Goal: Task Accomplishment & Management: Complete application form

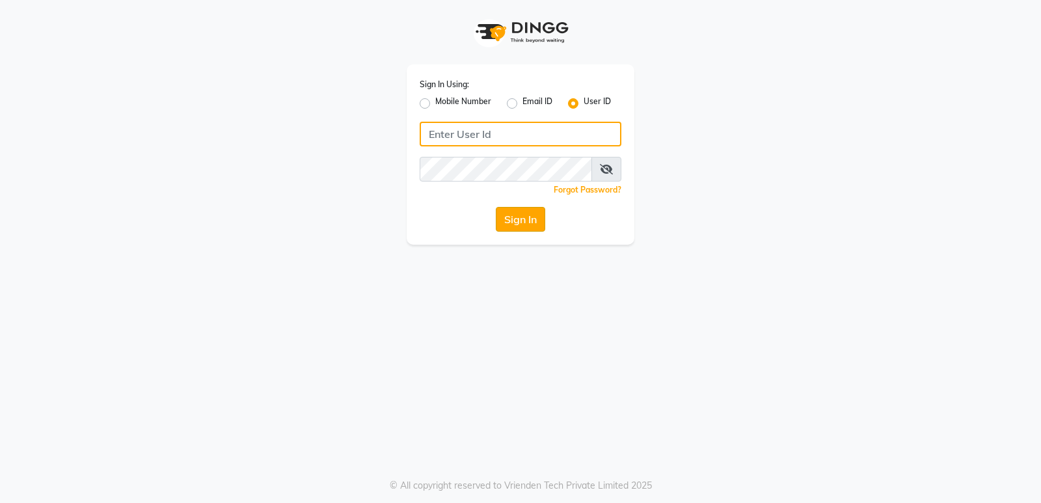
type input "stylishcut"
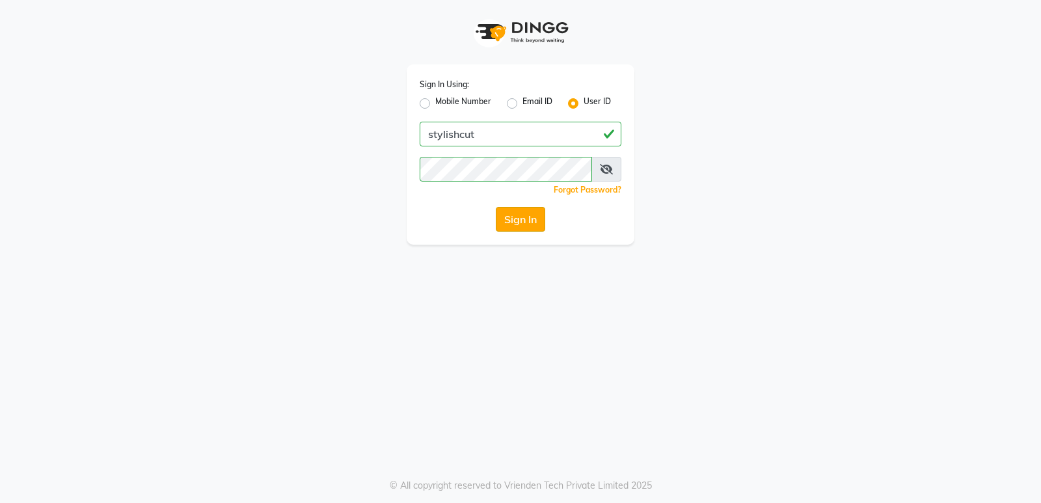
click at [507, 213] on button "Sign In" at bounding box center [520, 219] width 49 height 25
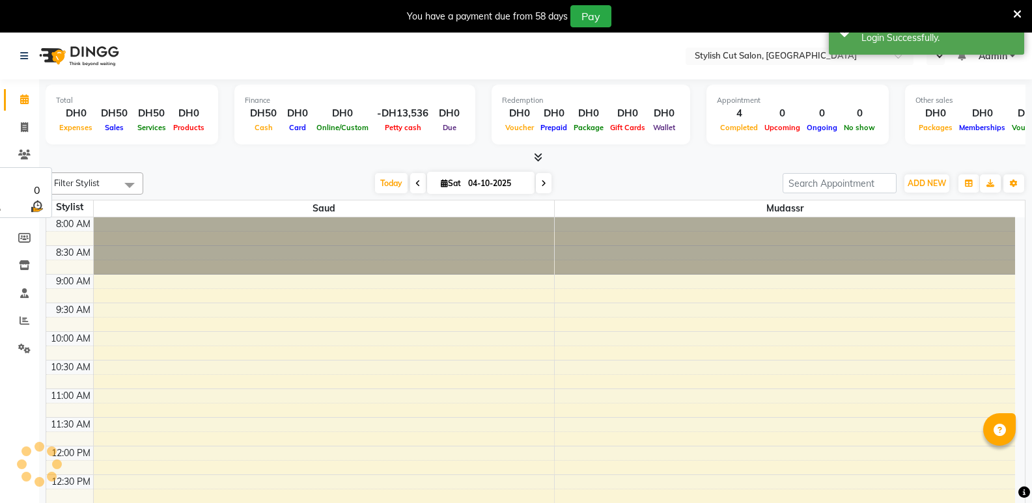
scroll to position [287, 0]
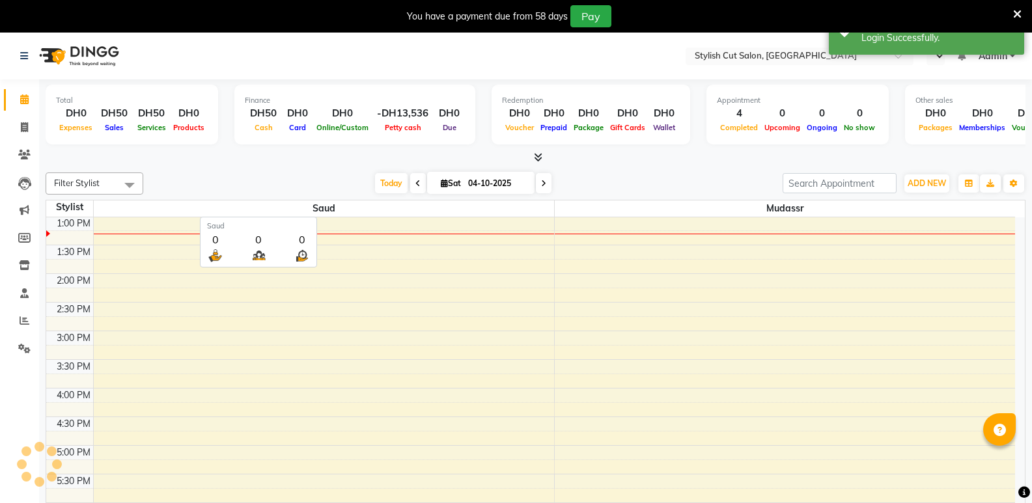
select select "en"
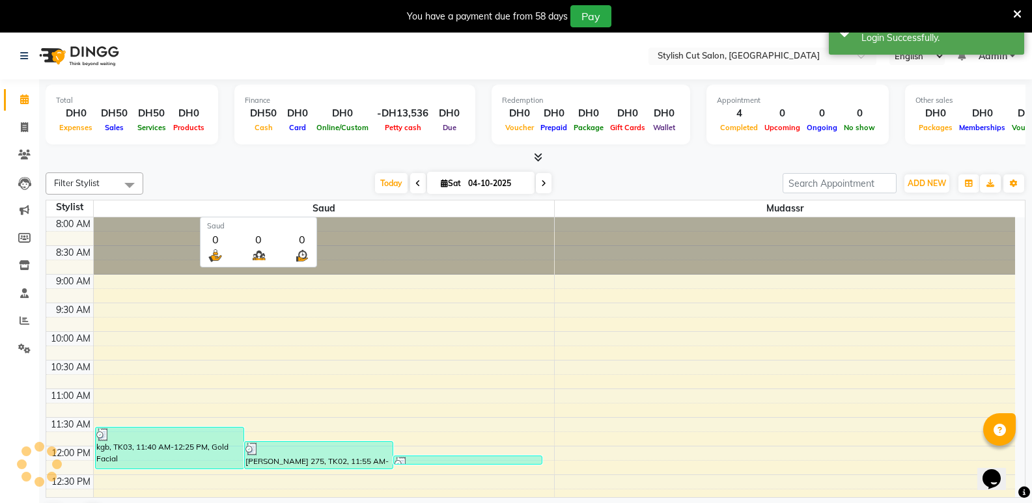
scroll to position [0, 0]
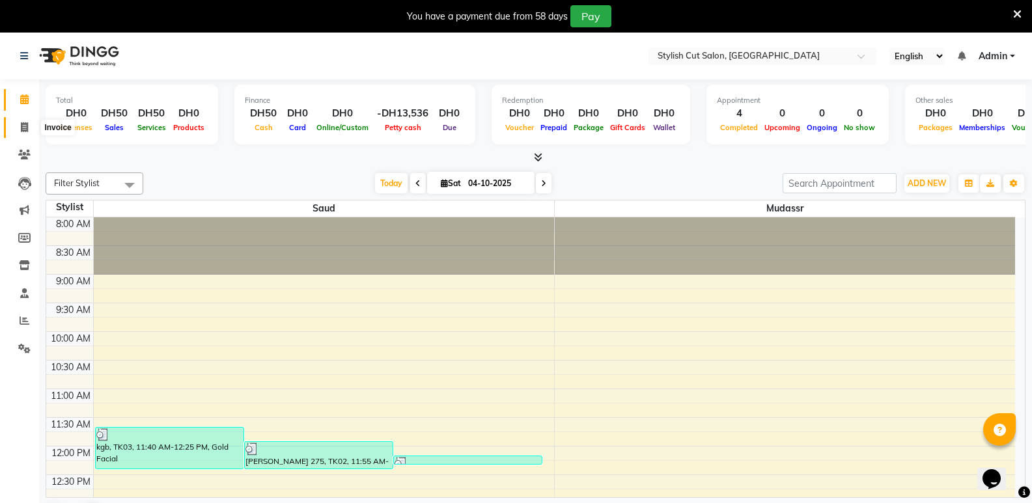
click at [18, 123] on span at bounding box center [24, 127] width 23 height 15
select select "service"
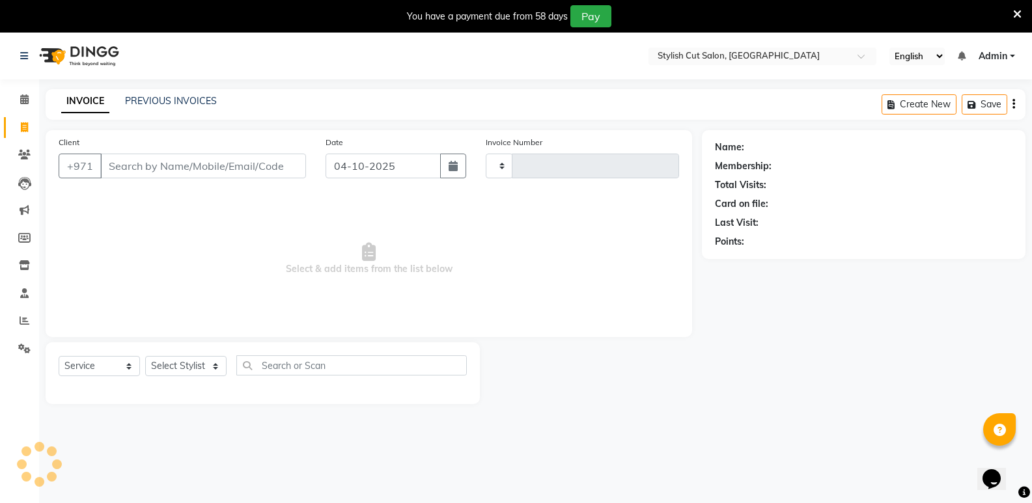
type input "0779"
select select "8604"
click at [26, 147] on link "Clients" at bounding box center [19, 154] width 31 height 21
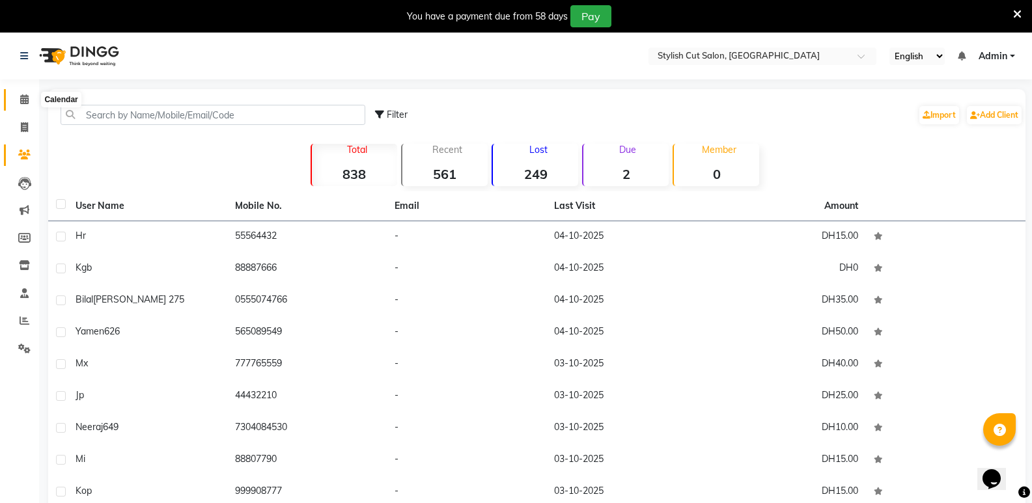
click at [25, 95] on icon at bounding box center [24, 99] width 8 height 10
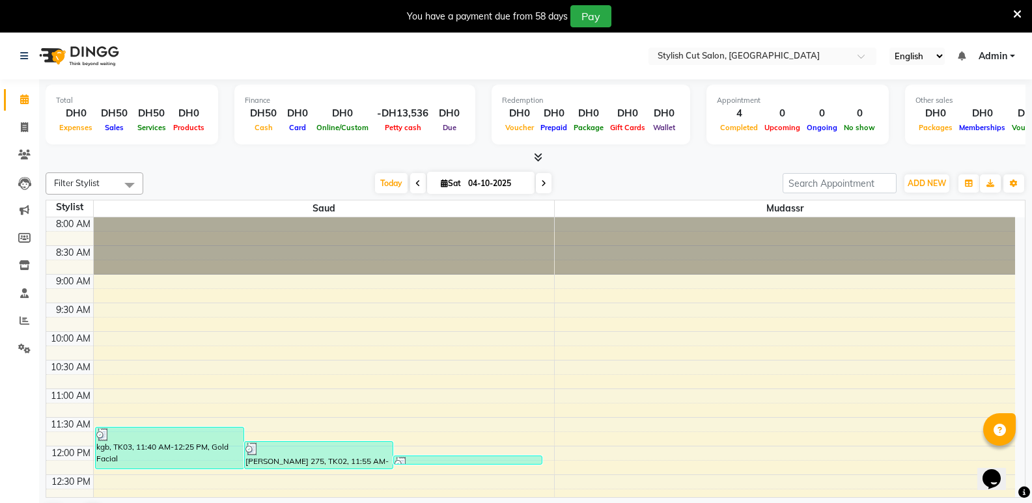
click at [123, 176] on span at bounding box center [130, 184] width 26 height 25
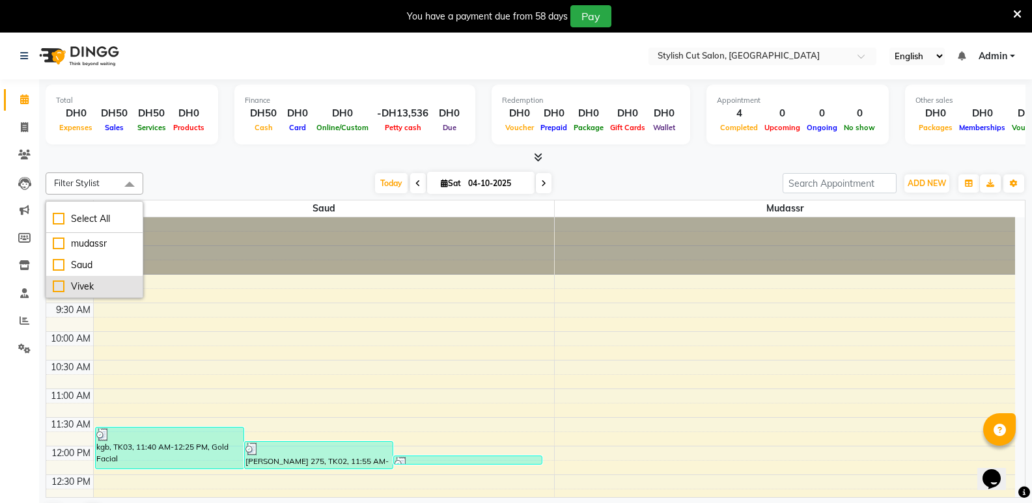
click at [112, 283] on div "Vivek" at bounding box center [94, 287] width 83 height 14
checkbox input "true"
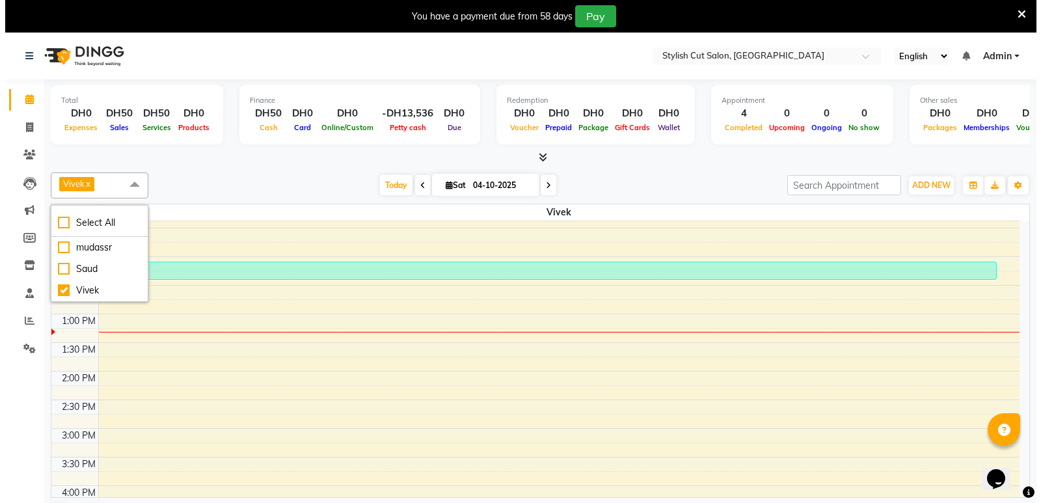
scroll to position [195, 0]
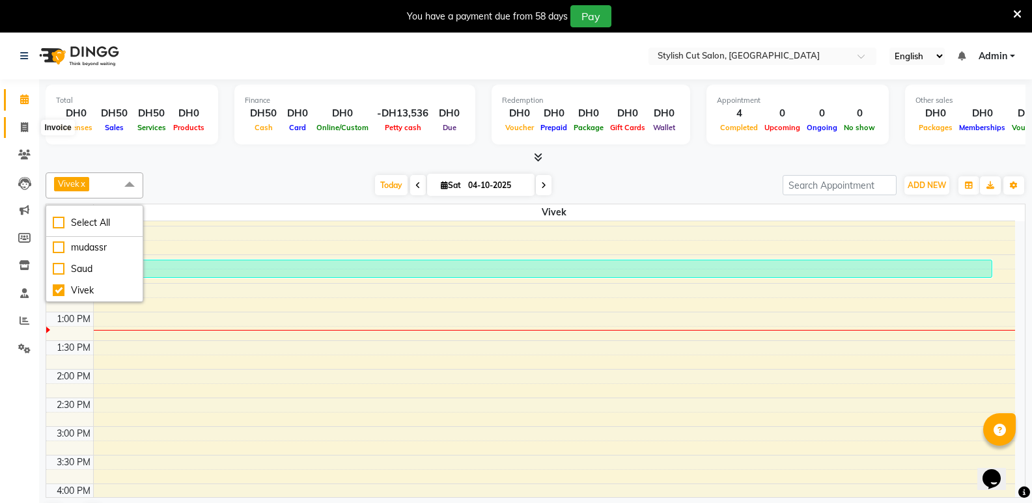
click at [21, 122] on icon at bounding box center [24, 127] width 7 height 10
select select "service"
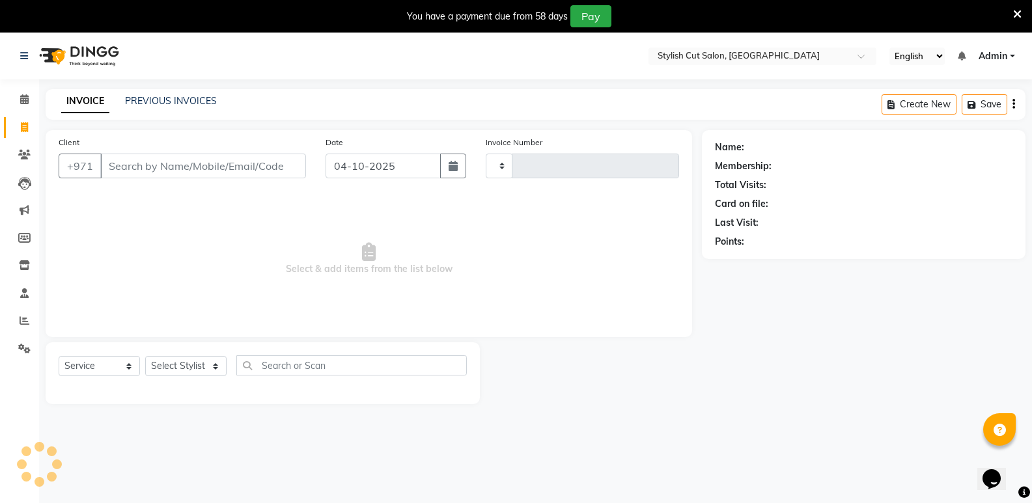
type input "0779"
select select "8604"
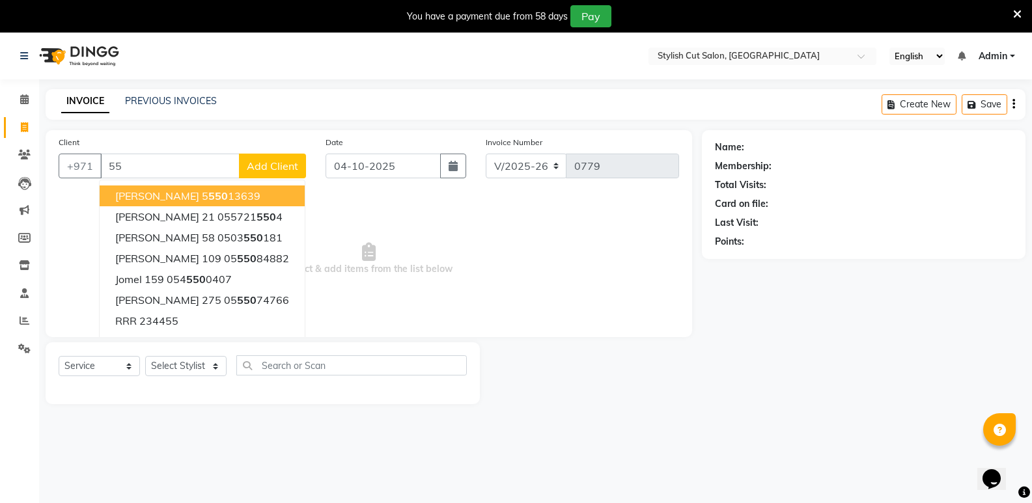
type input "5"
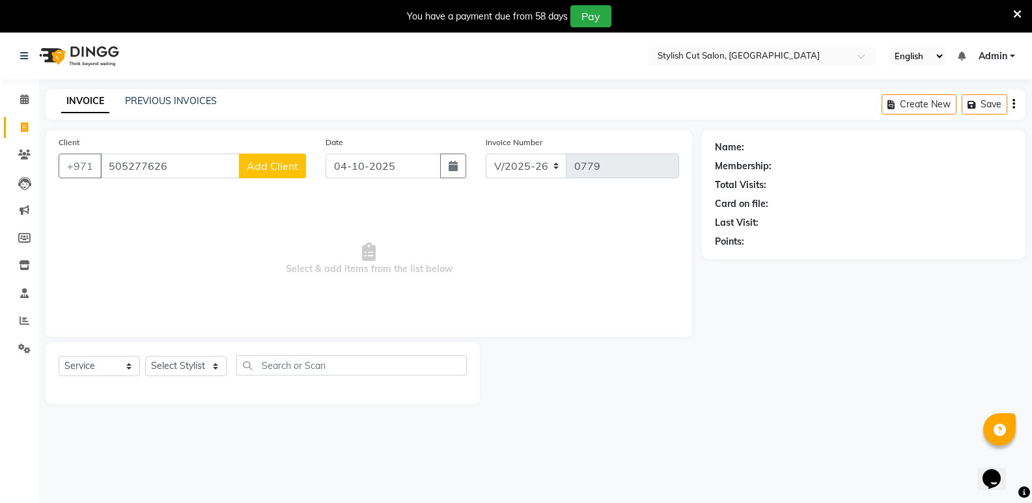
type input "505277626"
click at [255, 156] on button "Add Client" at bounding box center [272, 166] width 67 height 25
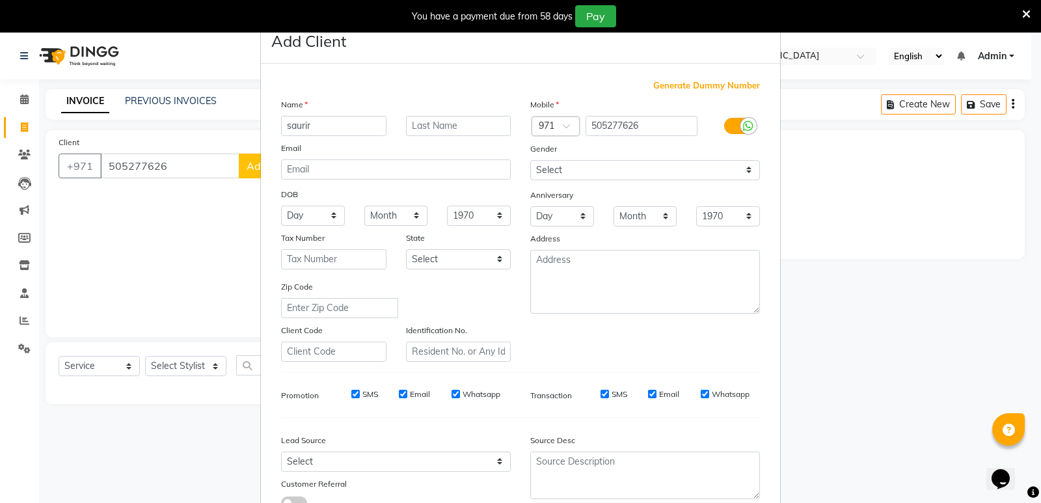
type input "saurir"
click at [436, 135] on input "text" at bounding box center [458, 126] width 105 height 20
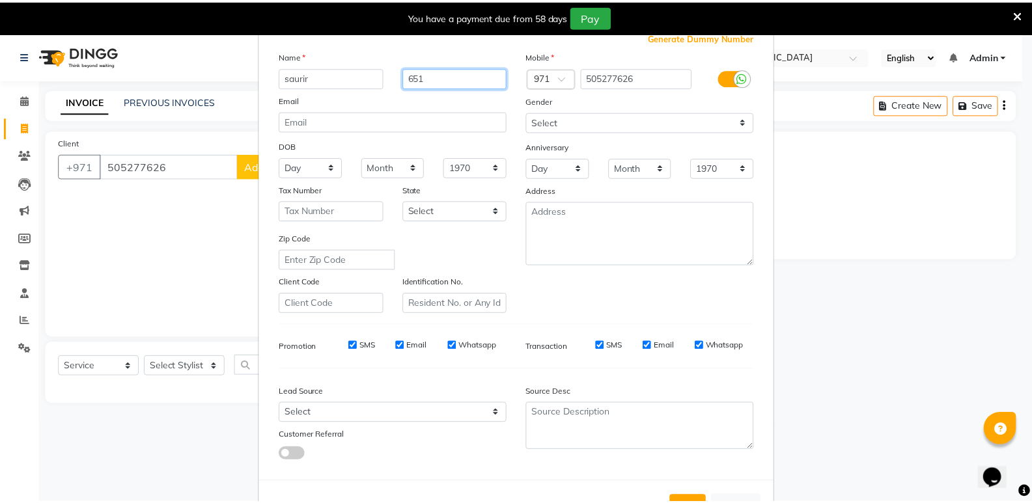
scroll to position [98, 0]
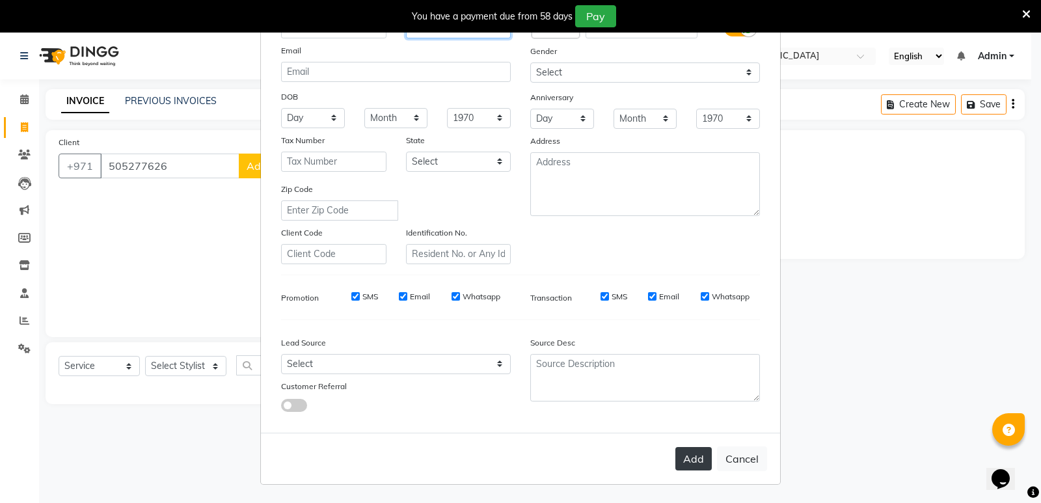
type input "651"
click at [679, 456] on button "Add" at bounding box center [694, 458] width 36 height 23
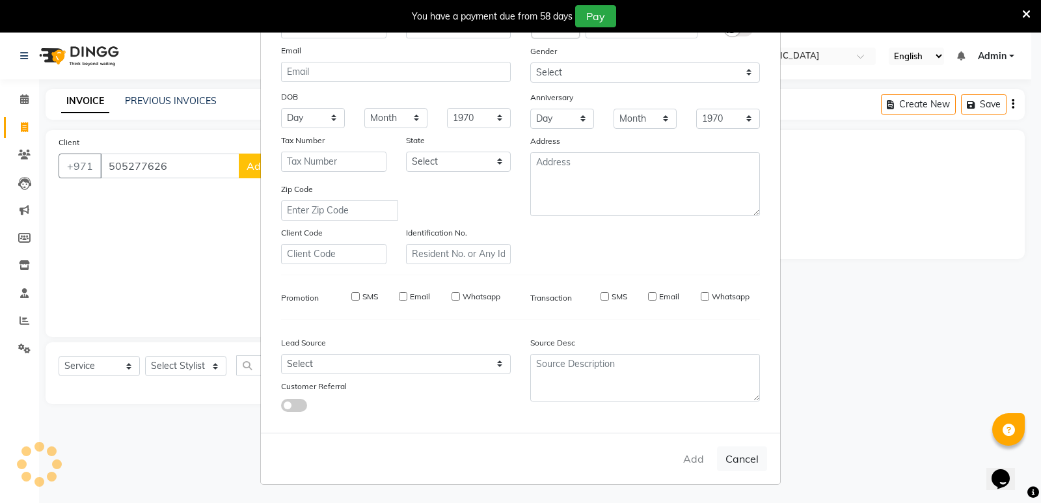
select select
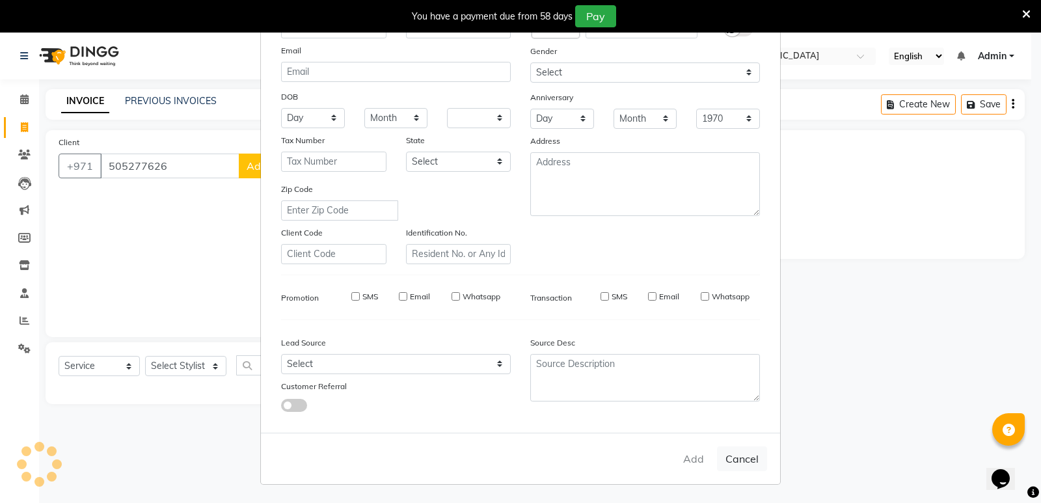
select select
checkbox input "false"
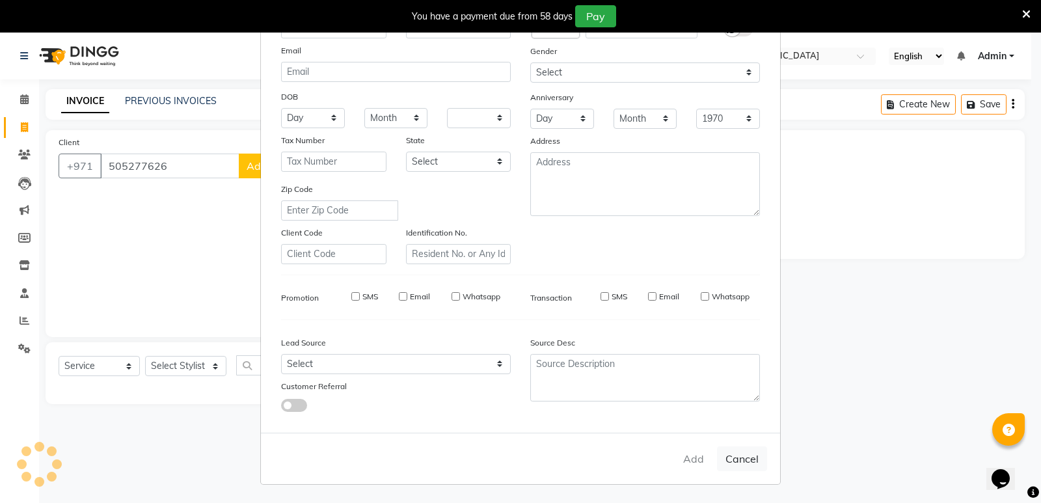
checkbox input "false"
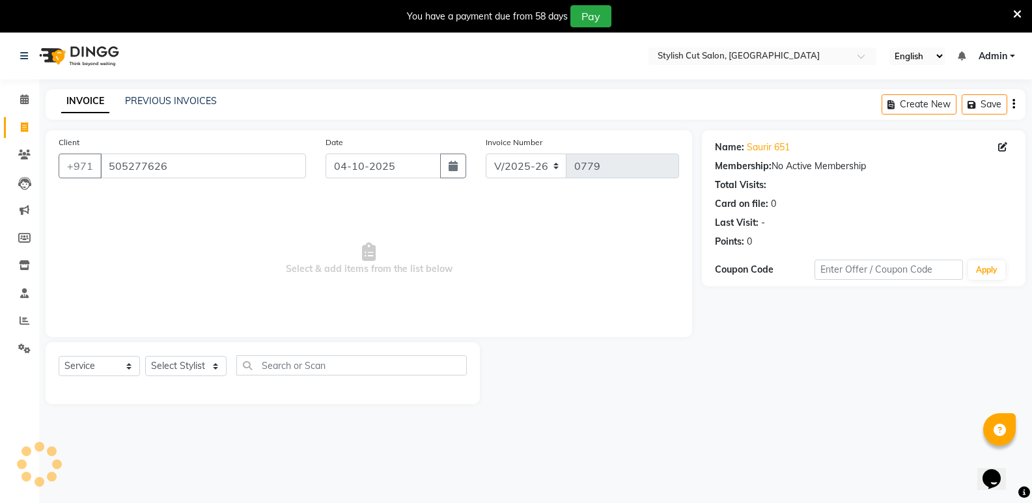
scroll to position [33, 0]
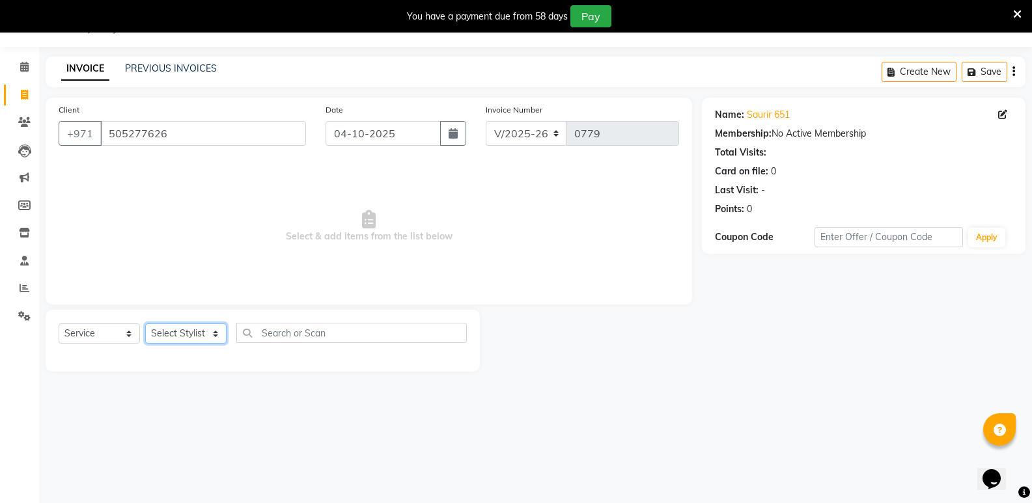
click at [182, 329] on select "Select Stylist mudassr Saud [PERSON_NAME]" at bounding box center [185, 333] width 81 height 20
select select "85848"
click at [145, 323] on select "Select Stylist mudassr Saud [PERSON_NAME]" at bounding box center [185, 333] width 81 height 20
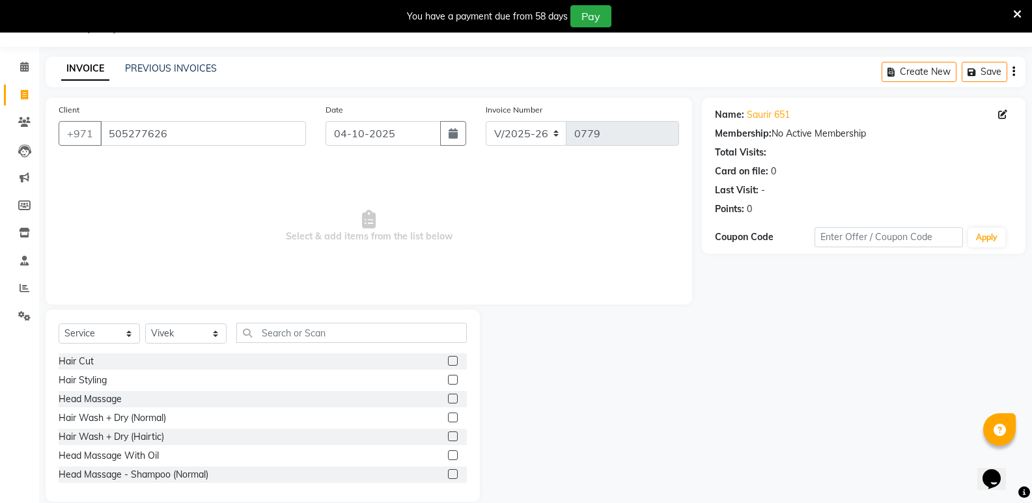
click at [448, 363] on label at bounding box center [453, 361] width 10 height 10
click at [448, 363] on input "checkbox" at bounding box center [452, 361] width 8 height 8
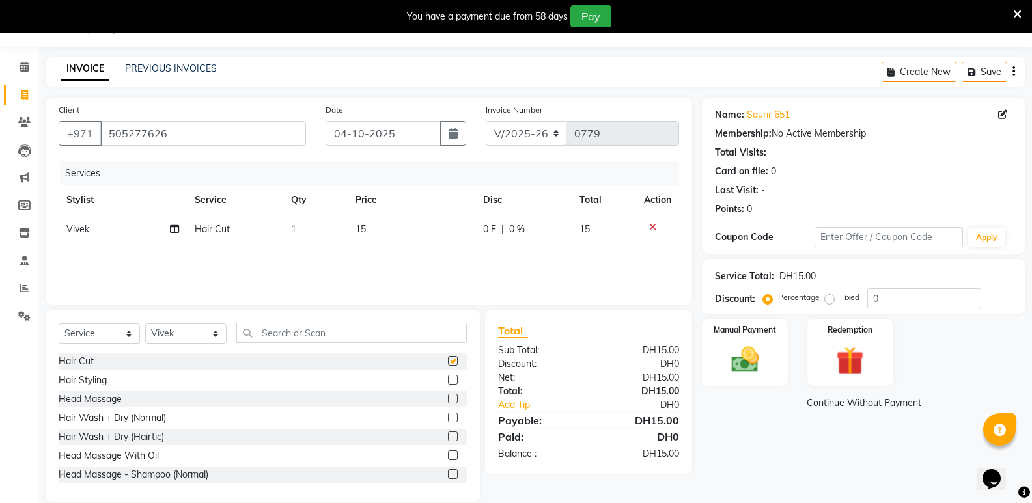
checkbox input "false"
click at [745, 376] on img at bounding box center [744, 359] width 46 height 33
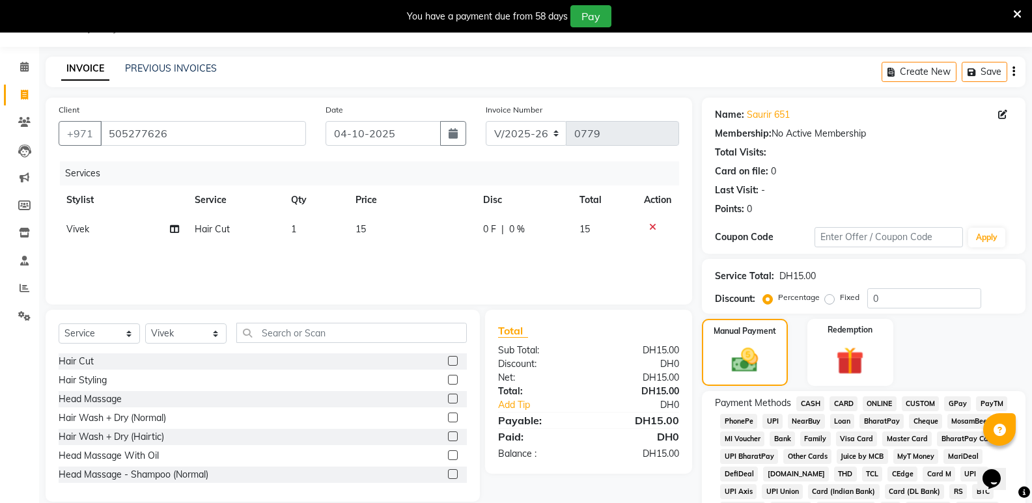
click at [841, 401] on span "CARD" at bounding box center [843, 403] width 28 height 15
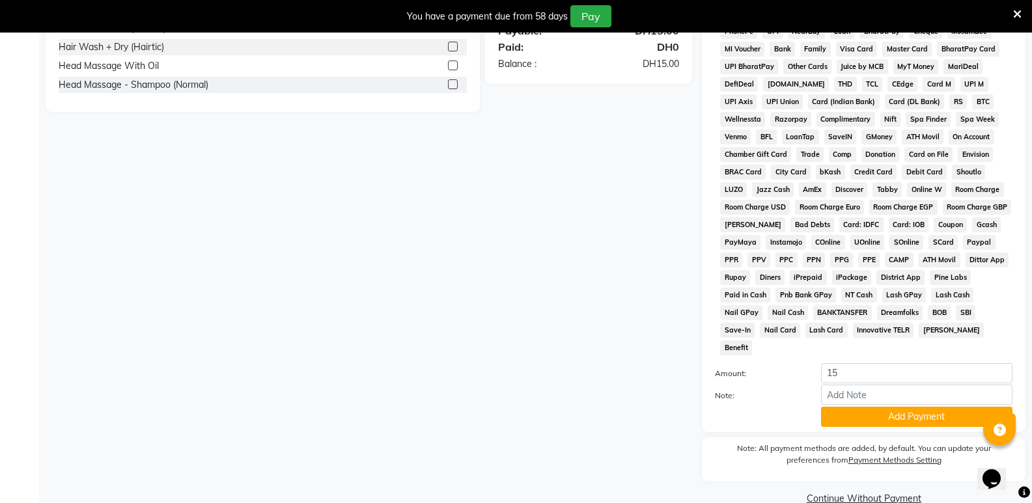
scroll to position [430, 0]
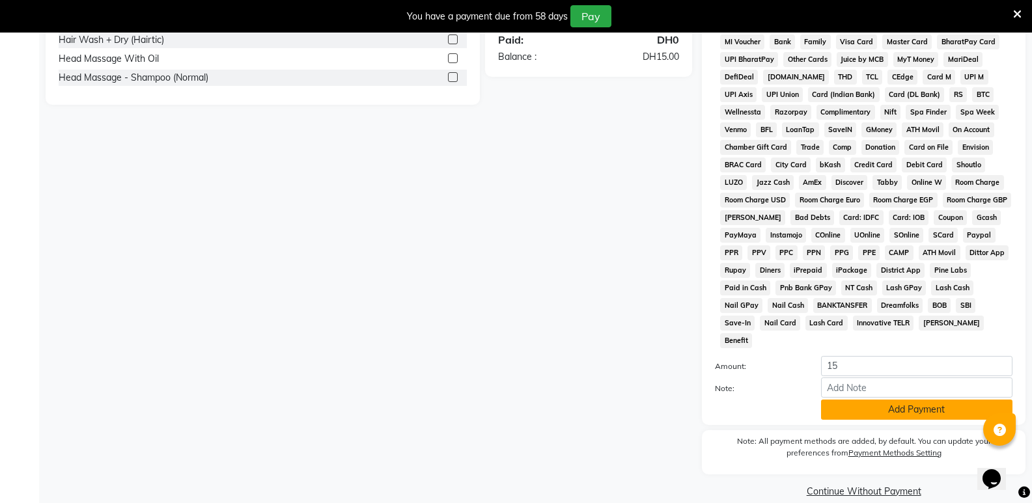
click at [852, 400] on button "Add Payment" at bounding box center [916, 410] width 191 height 20
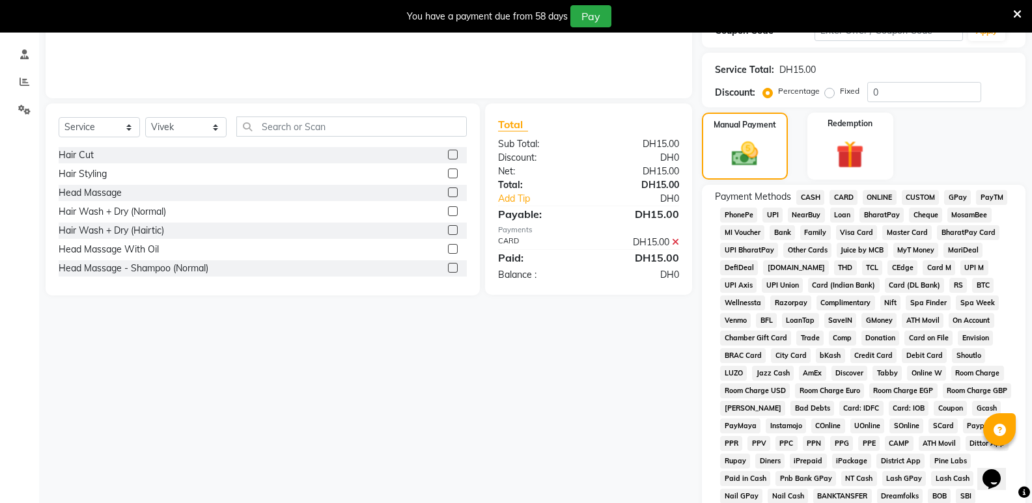
scroll to position [434, 0]
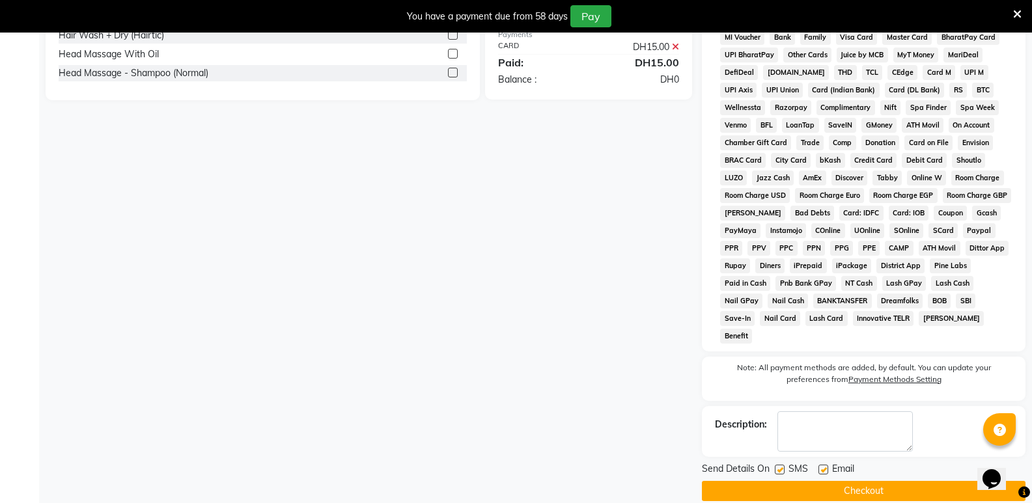
click at [842, 481] on button "Checkout" at bounding box center [863, 491] width 323 height 20
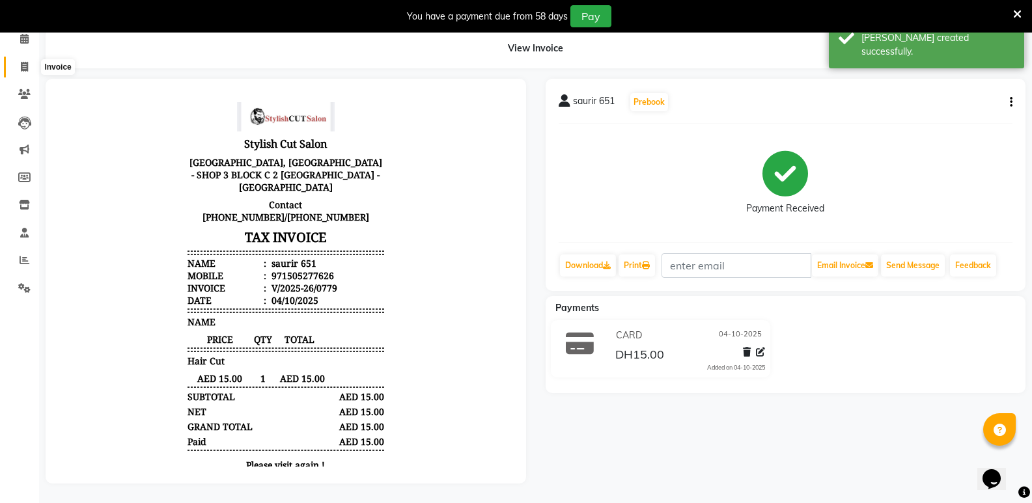
click at [26, 62] on icon at bounding box center [24, 67] width 7 height 10
select select "service"
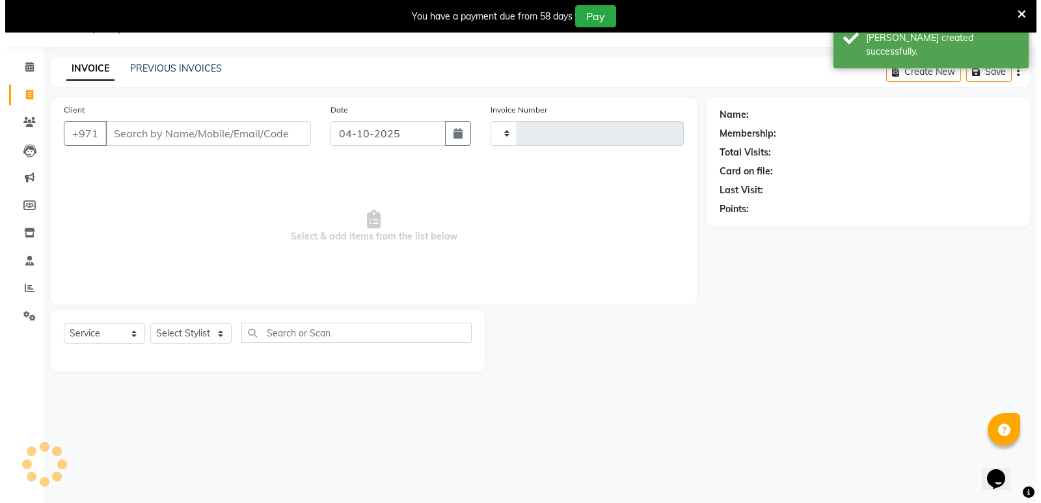
scroll to position [33, 0]
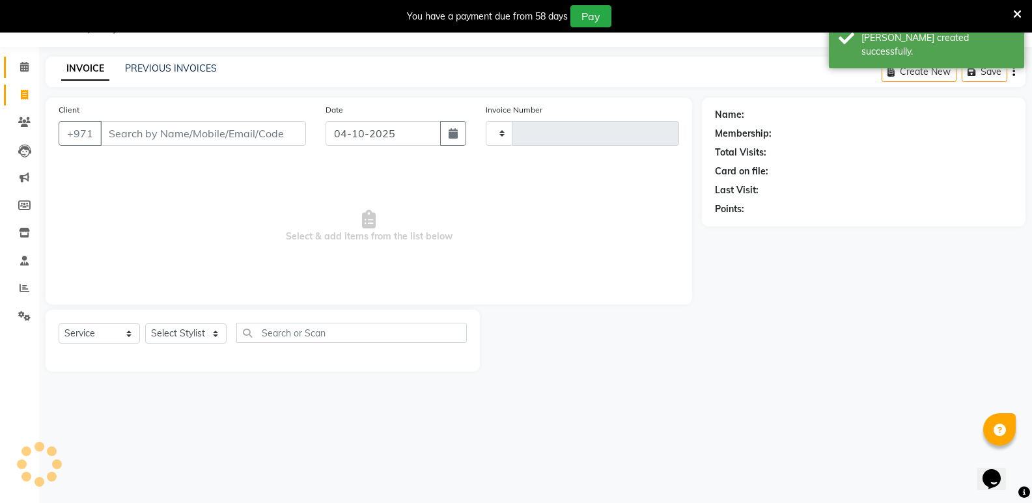
type input "0780"
select select "8604"
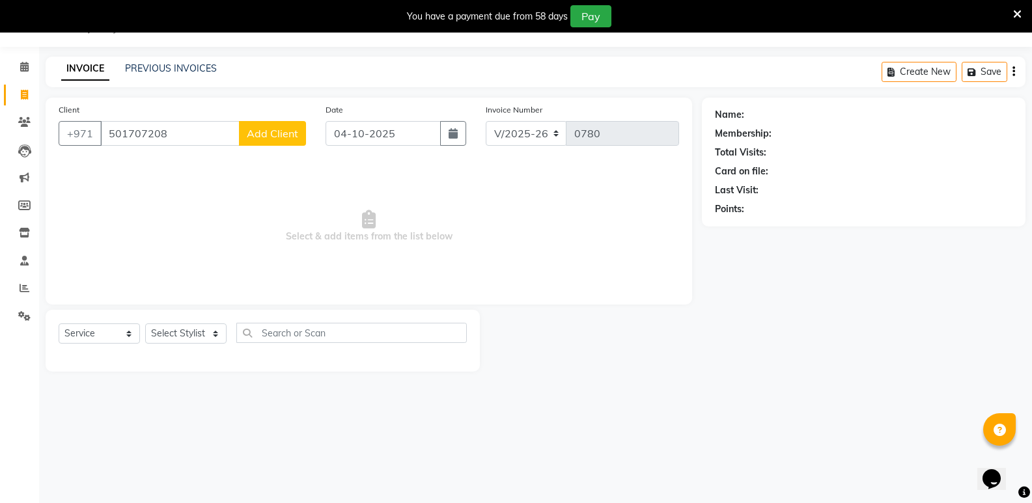
type input "501707208"
click at [299, 128] on button "Add Client" at bounding box center [272, 133] width 67 height 25
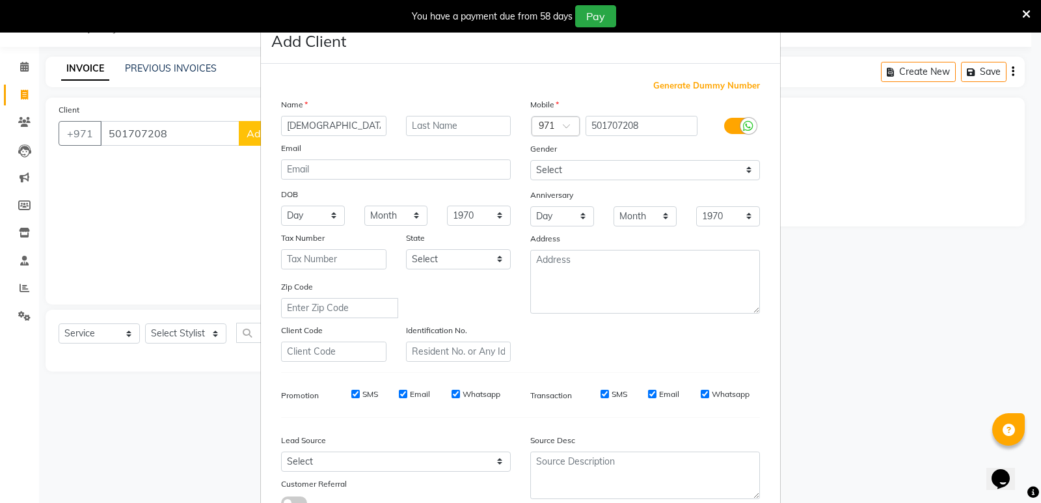
type input "[DEMOGRAPHIC_DATA]"
click at [407, 127] on input "text" at bounding box center [458, 126] width 105 height 20
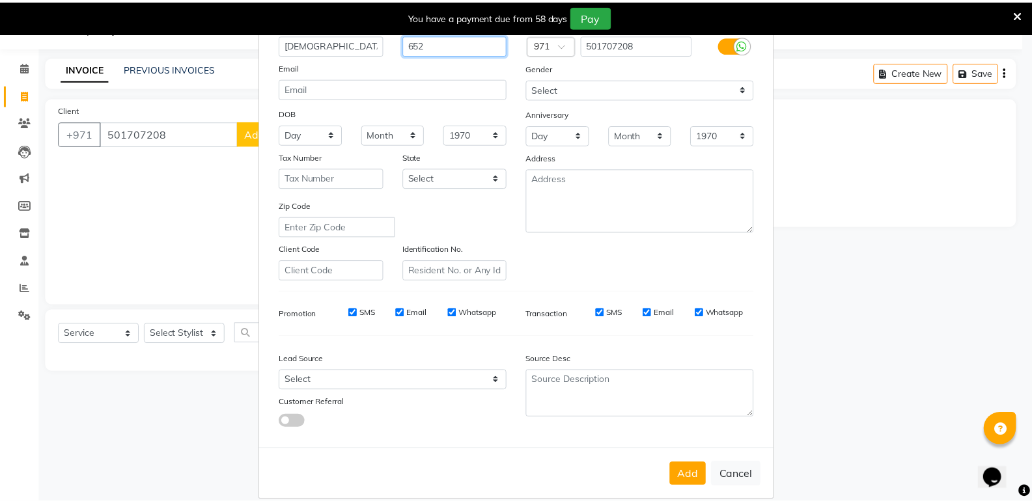
scroll to position [98, 0]
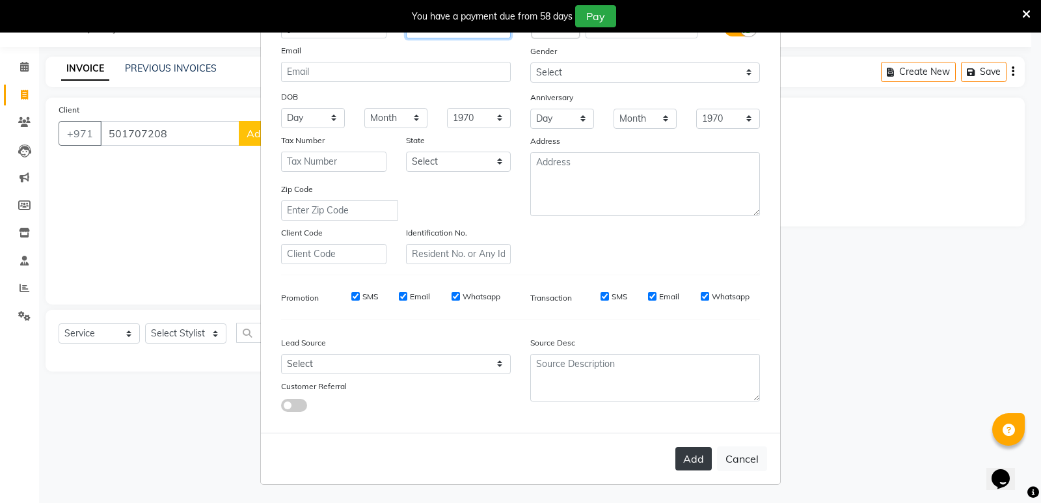
type input "652"
click at [696, 465] on button "Add" at bounding box center [694, 458] width 36 height 23
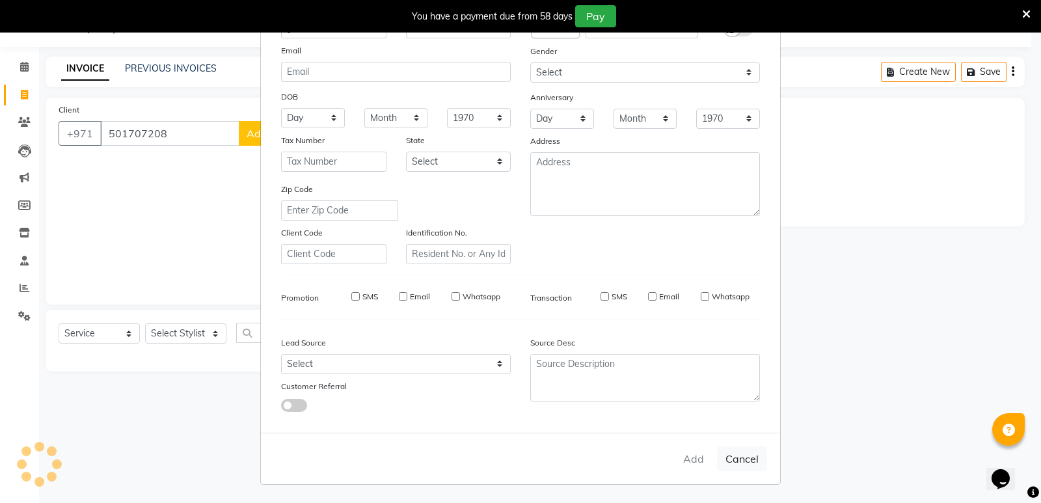
select select
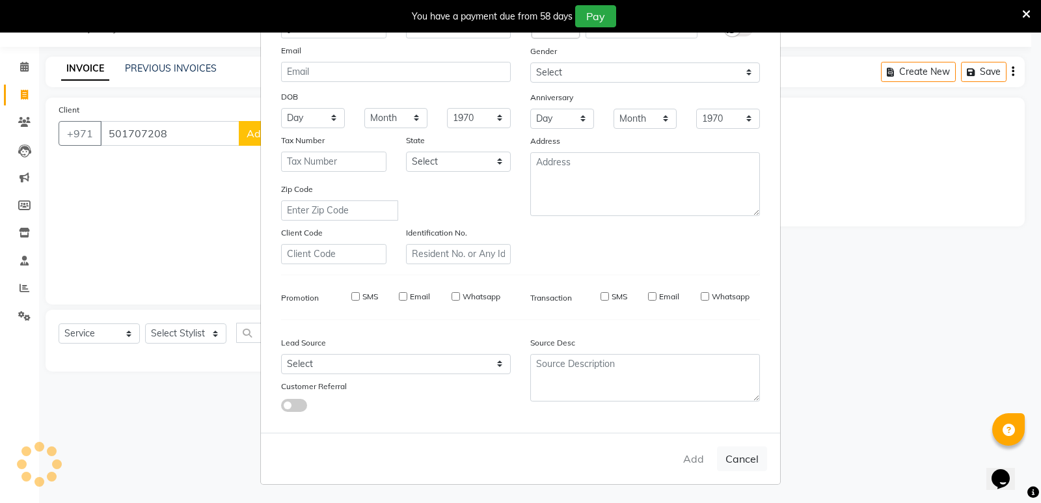
select select
checkbox input "false"
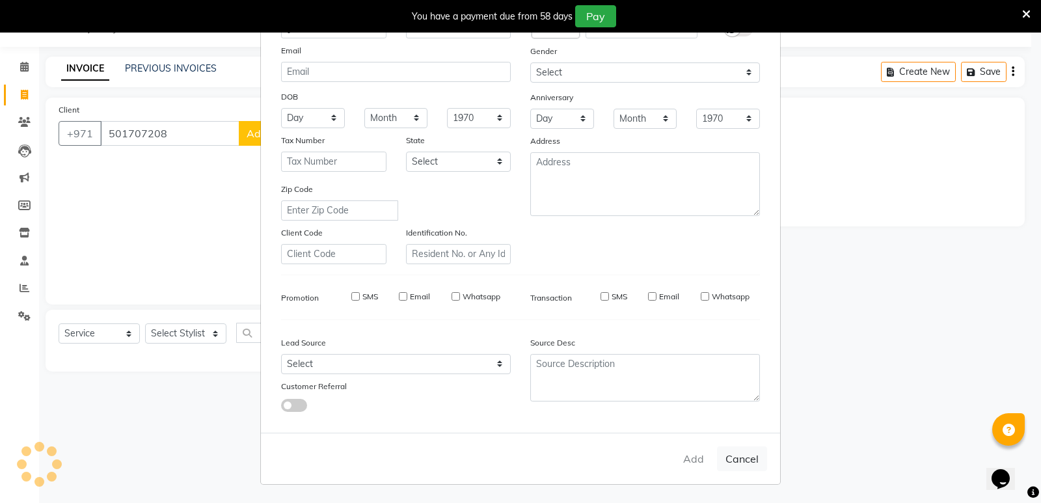
checkbox input "false"
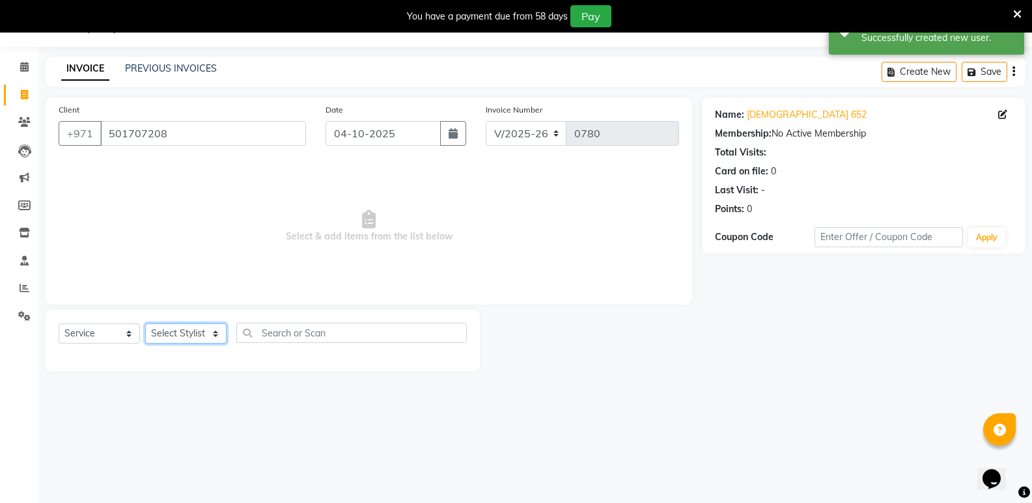
click at [172, 328] on select "Select Stylist mudassr Saud [PERSON_NAME]" at bounding box center [185, 333] width 81 height 20
select select "93594"
click at [145, 323] on select "Select Stylist mudassr Saud [PERSON_NAME]" at bounding box center [185, 333] width 81 height 20
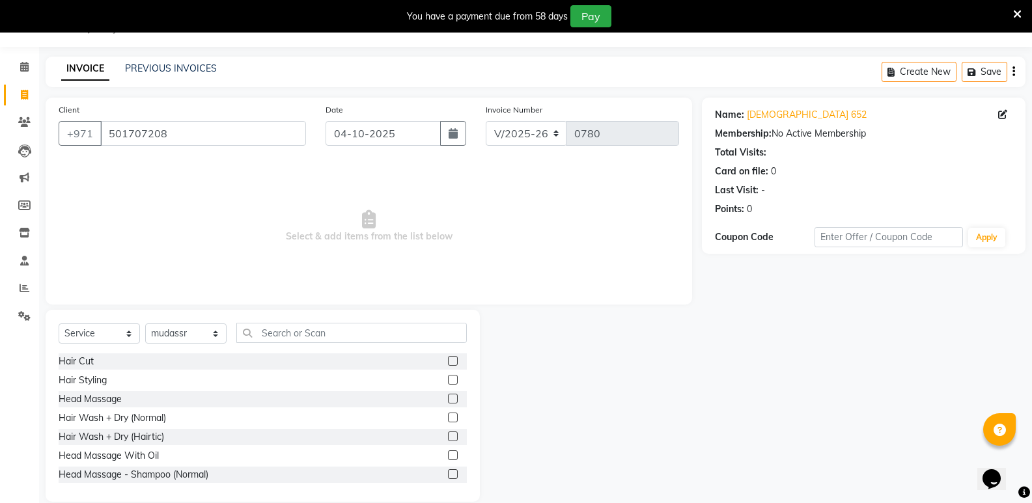
click at [448, 362] on label at bounding box center [453, 361] width 10 height 10
click at [448, 362] on input "checkbox" at bounding box center [452, 361] width 8 height 8
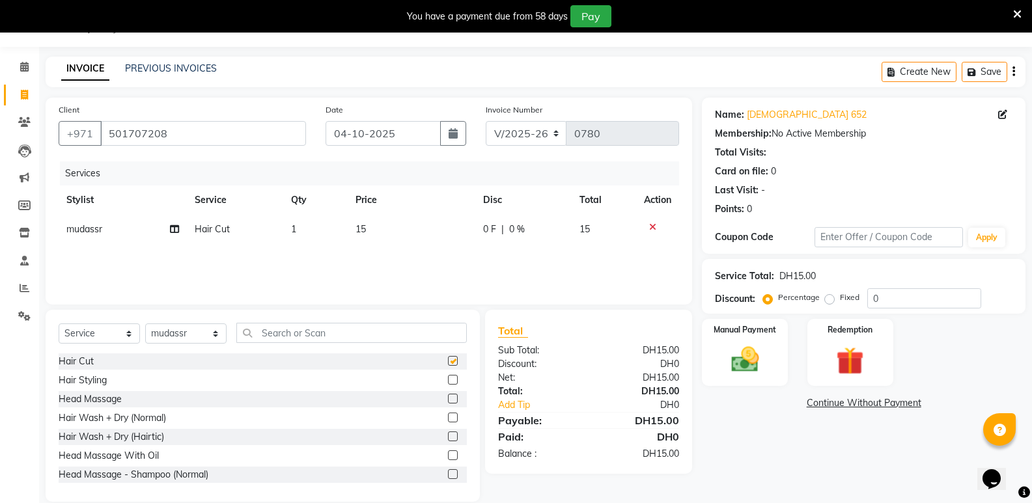
checkbox input "false"
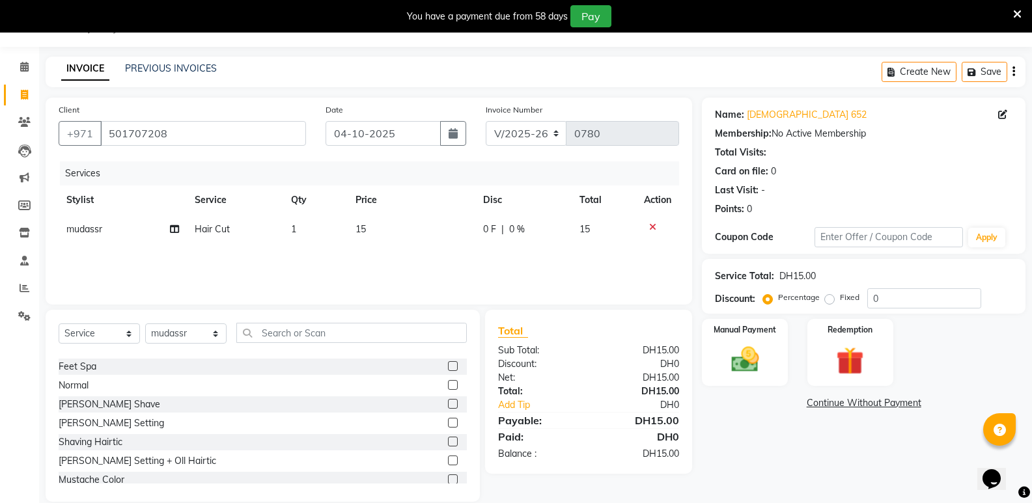
scroll to position [846, 0]
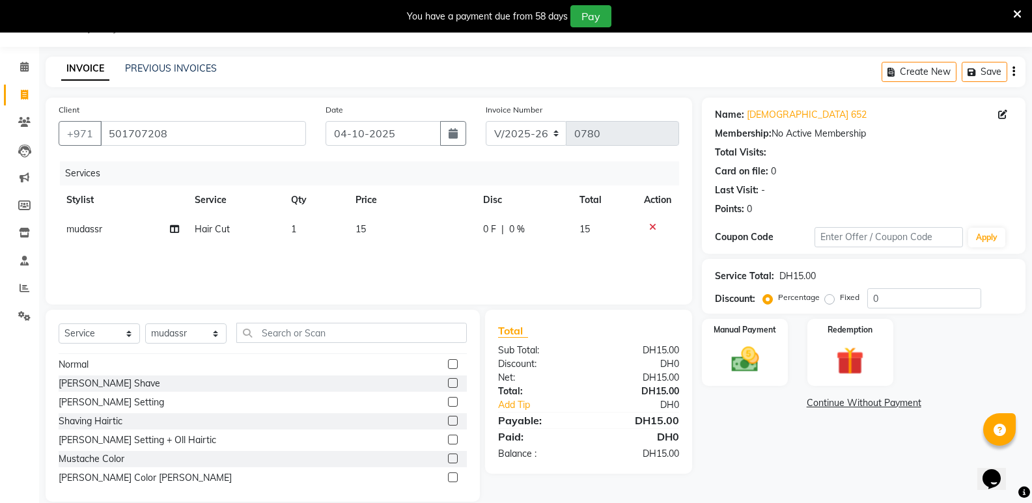
click at [448, 397] on label at bounding box center [453, 402] width 10 height 10
click at [448, 398] on input "checkbox" at bounding box center [452, 402] width 8 height 8
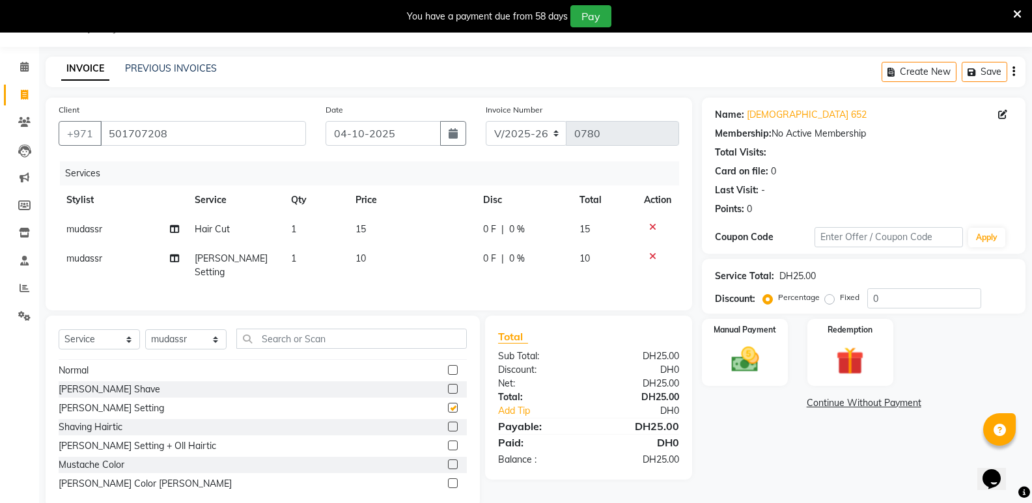
checkbox input "false"
click at [724, 327] on label "Manual Payment" at bounding box center [744, 329] width 65 height 12
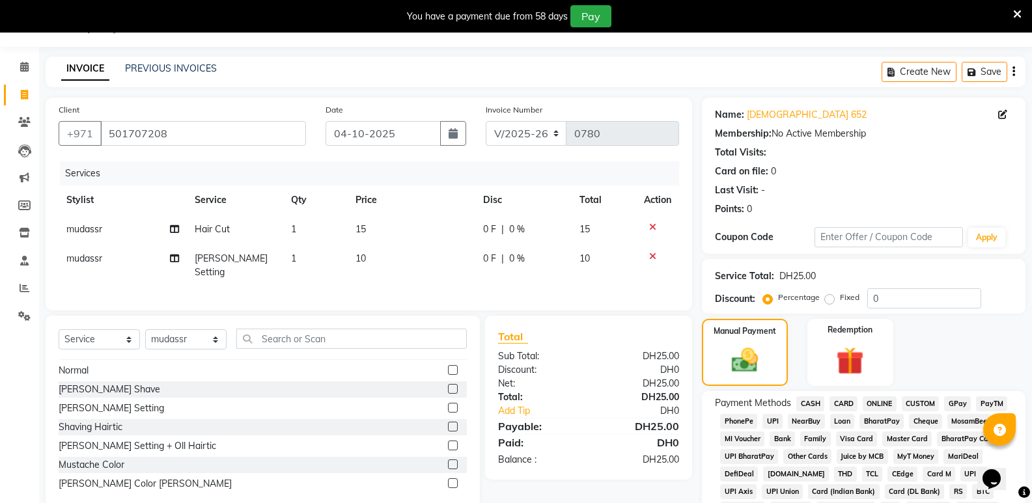
click at [840, 403] on span "CARD" at bounding box center [843, 403] width 28 height 15
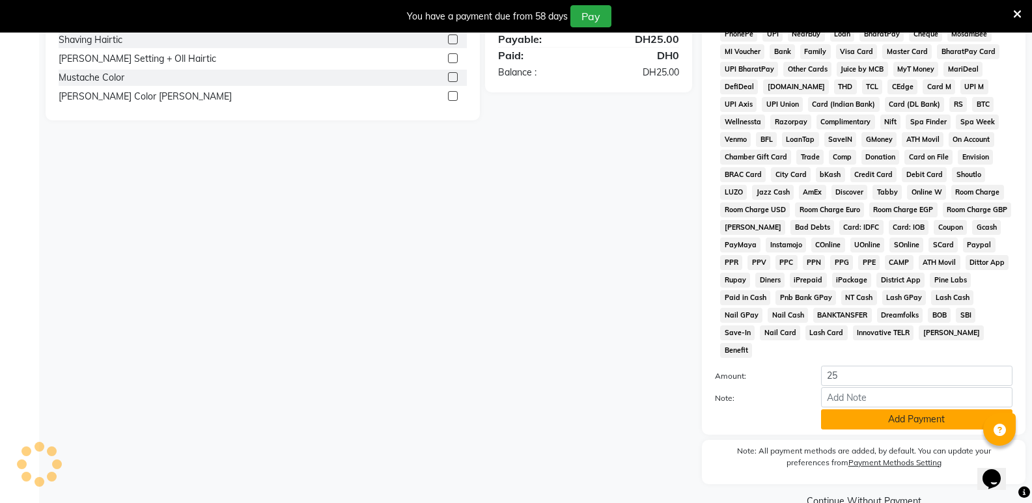
scroll to position [430, 0]
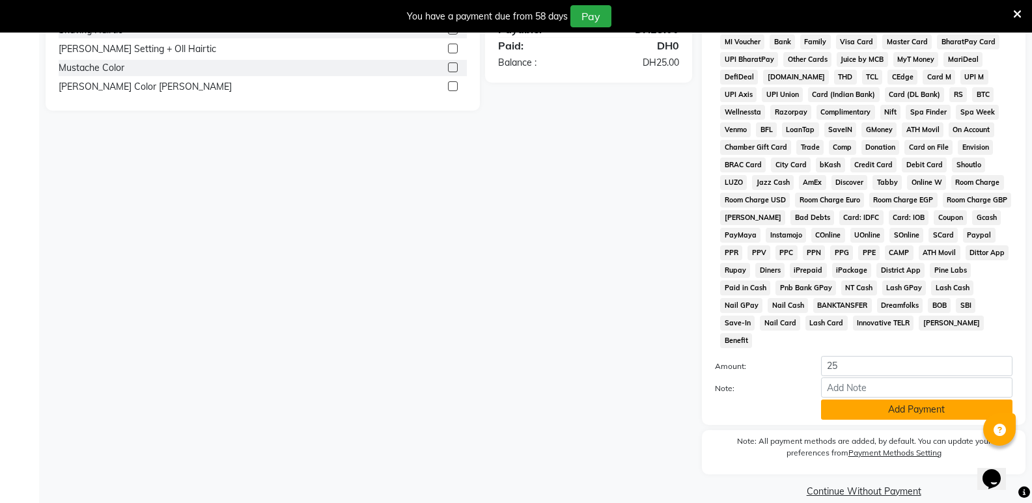
click at [865, 400] on button "Add Payment" at bounding box center [916, 410] width 191 height 20
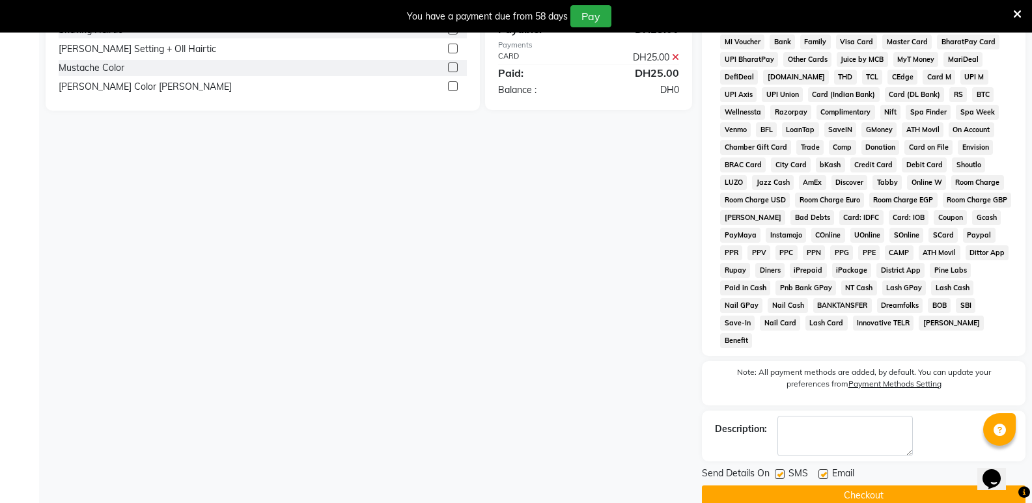
click at [877, 486] on button "Checkout" at bounding box center [863, 496] width 323 height 20
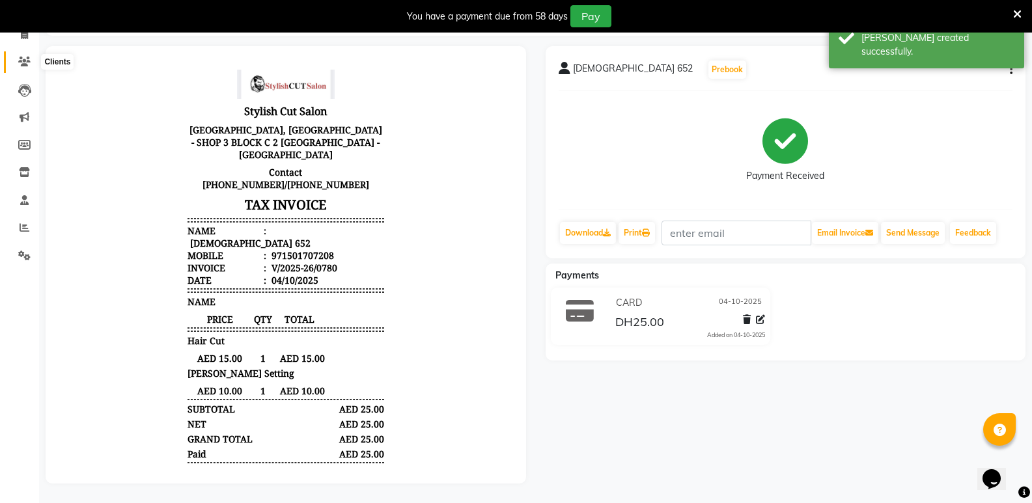
click at [24, 57] on icon at bounding box center [24, 62] width 12 height 10
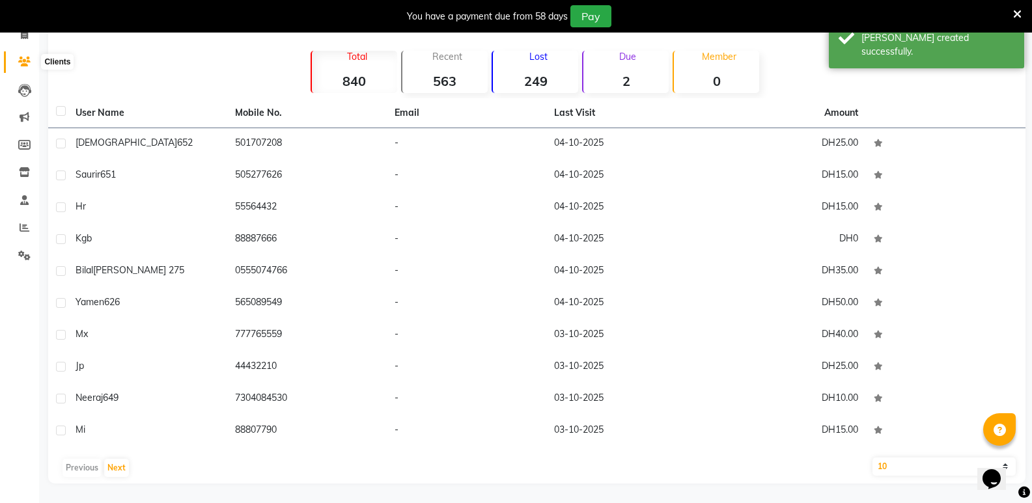
scroll to position [28, 0]
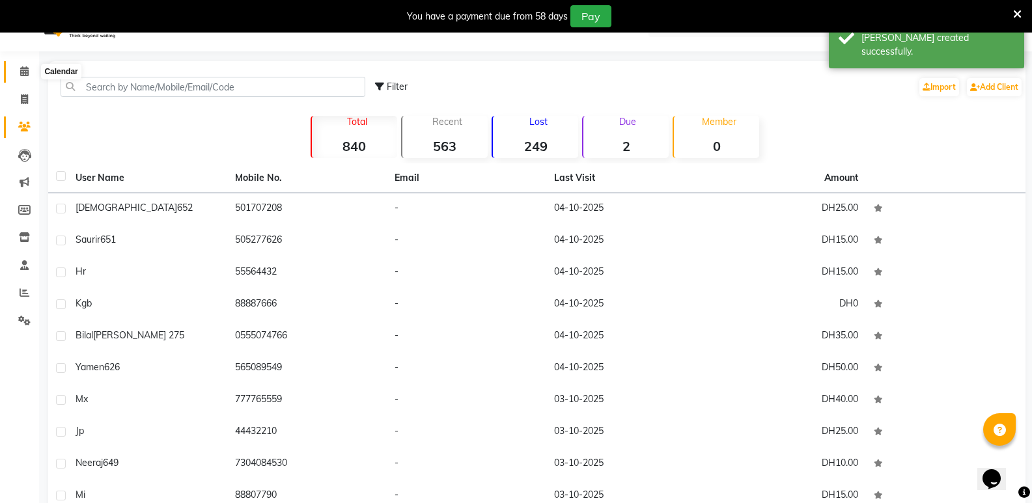
click at [21, 67] on icon at bounding box center [24, 71] width 8 height 10
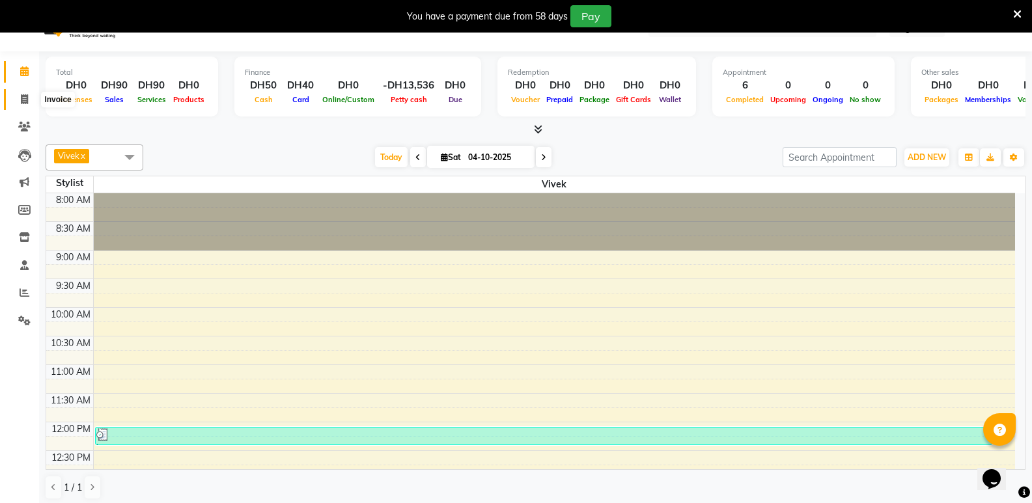
click at [26, 93] on span at bounding box center [24, 99] width 23 height 15
select select "service"
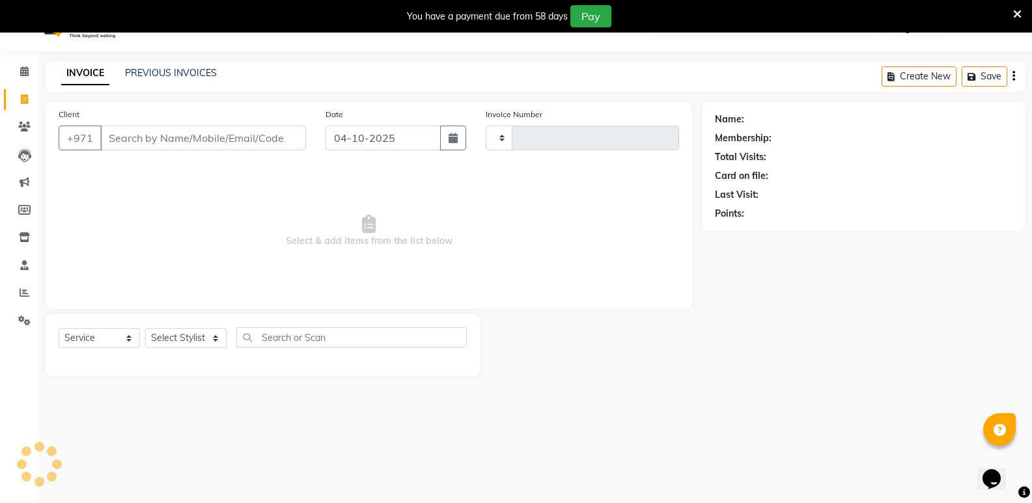
type input "0781"
select select "8604"
click at [28, 66] on icon at bounding box center [24, 71] width 8 height 10
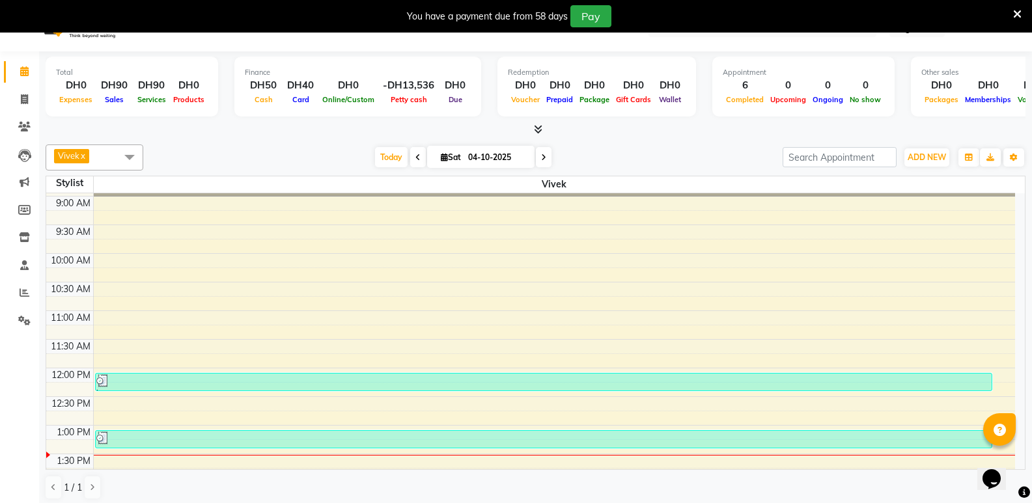
scroll to position [65, 0]
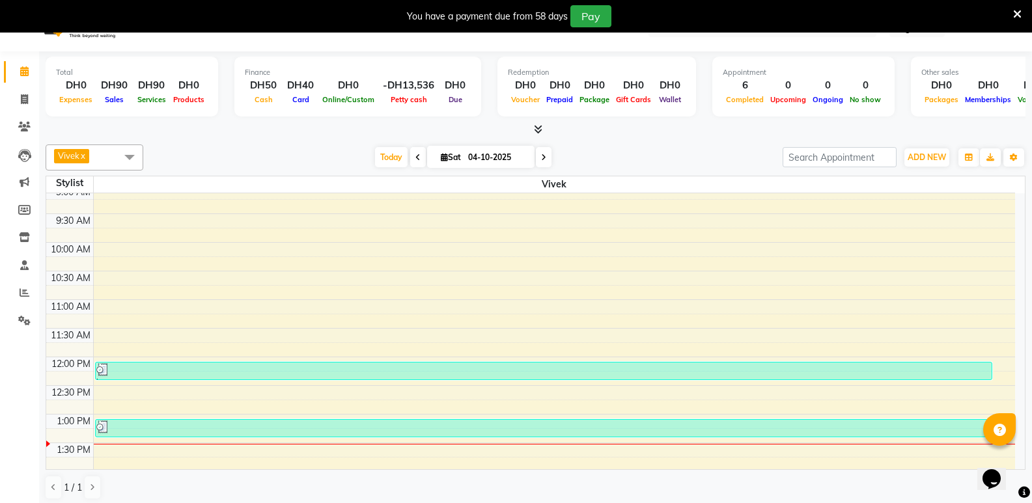
click at [131, 158] on span at bounding box center [130, 156] width 26 height 25
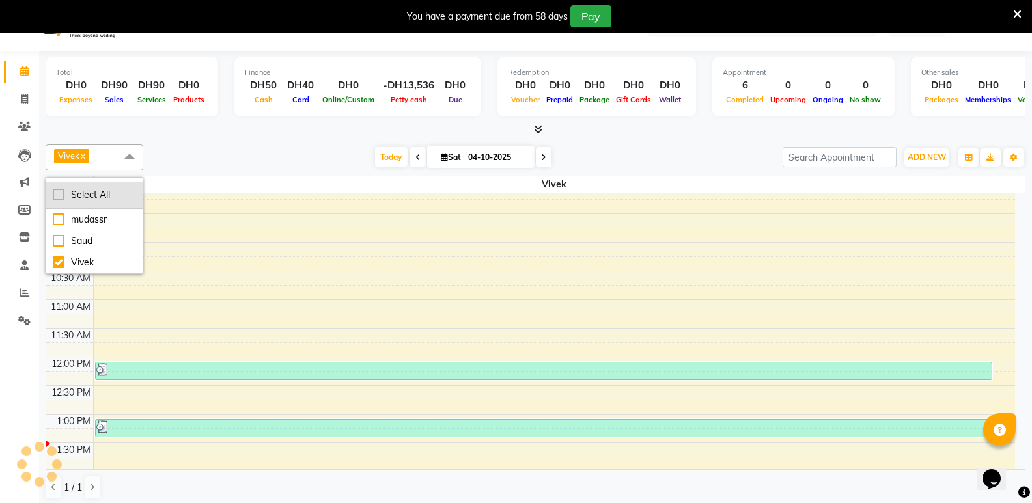
click at [71, 194] on div "Select All" at bounding box center [94, 195] width 83 height 14
checkbox input "true"
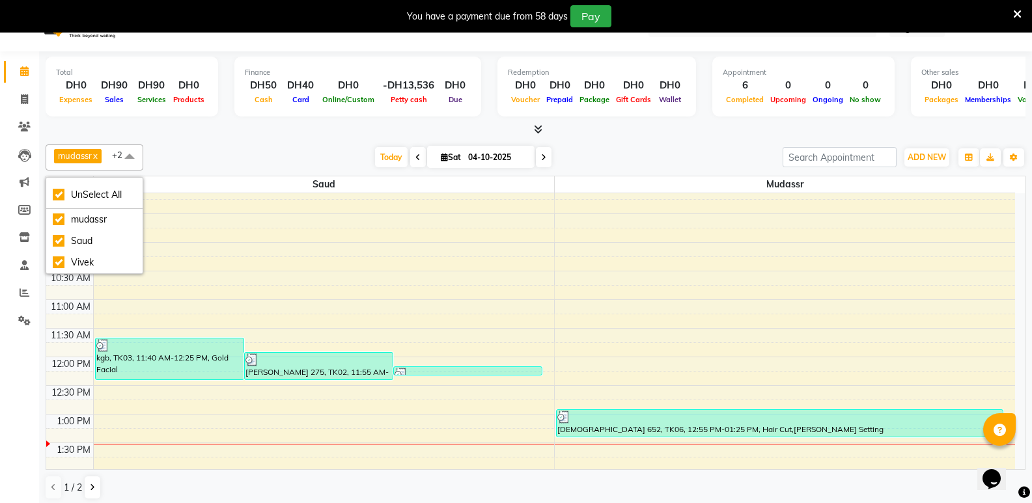
click at [284, 143] on div "mudassr x Saud x [PERSON_NAME] x +2 UnSelect All mudassr Saud [PERSON_NAME] [DA…" at bounding box center [536, 322] width 980 height 366
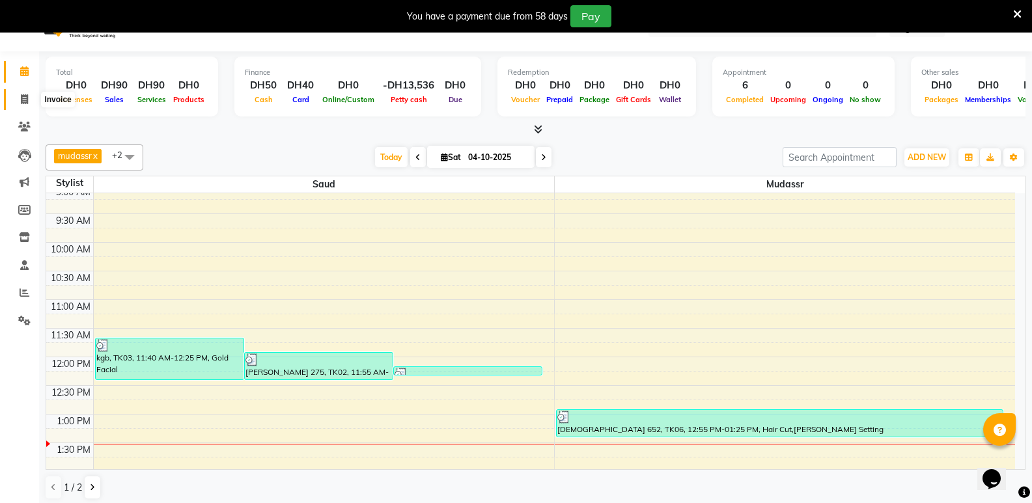
click at [22, 101] on icon at bounding box center [24, 99] width 7 height 10
select select "service"
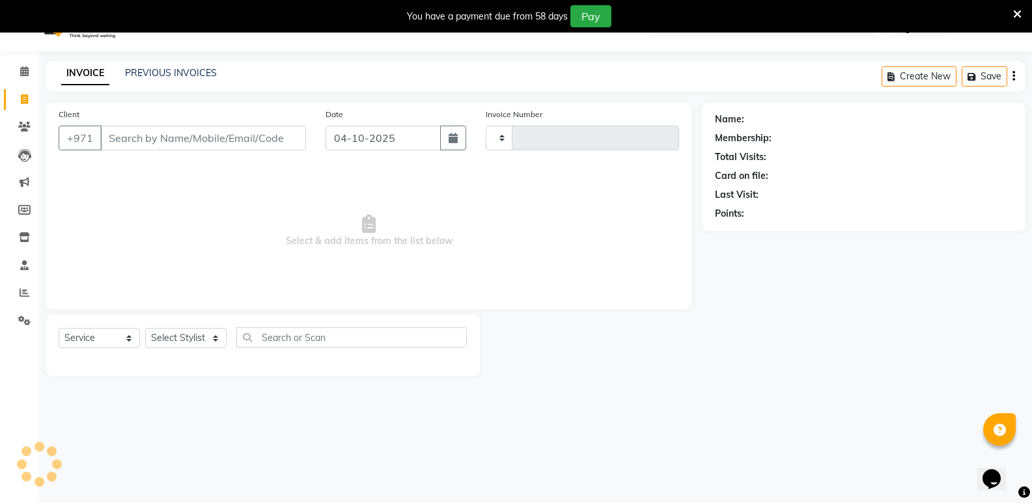
type input "0781"
select select "8604"
click at [159, 137] on input "Client" at bounding box center [203, 138] width 206 height 25
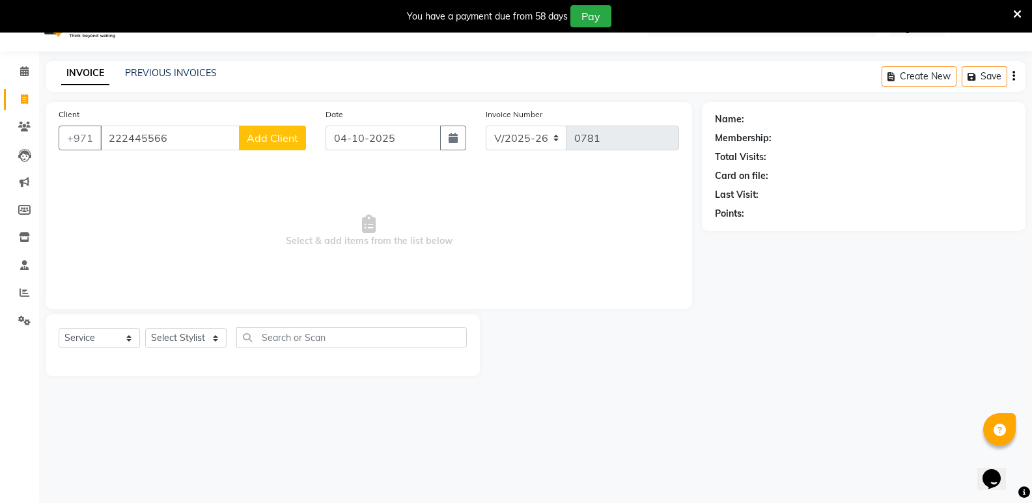
type input "222445566"
click at [254, 136] on span "Add Client" at bounding box center [272, 137] width 51 height 13
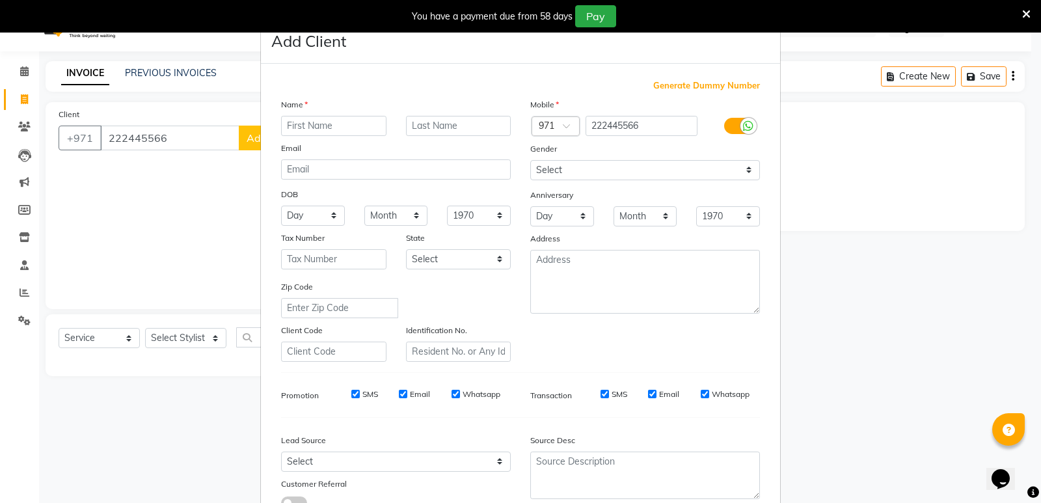
click at [329, 122] on input "text" at bounding box center [333, 126] width 105 height 20
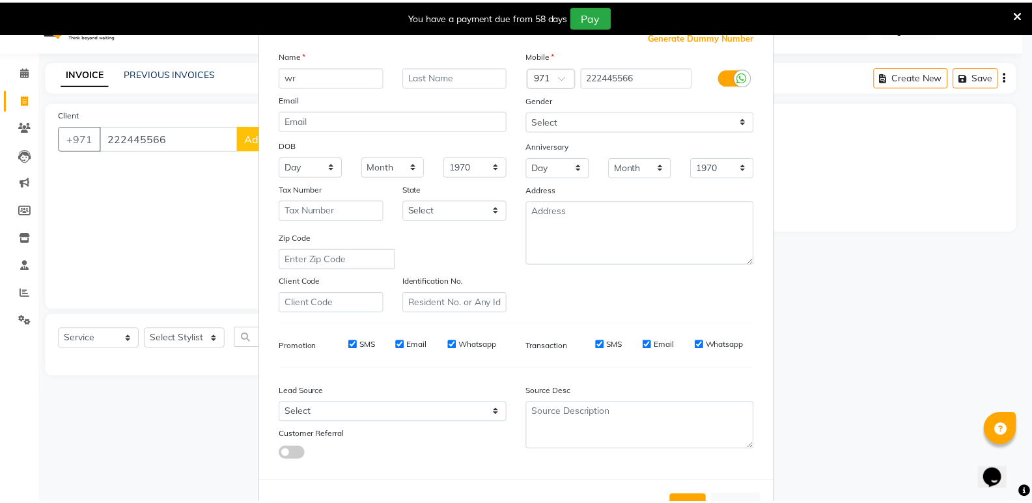
scroll to position [98, 0]
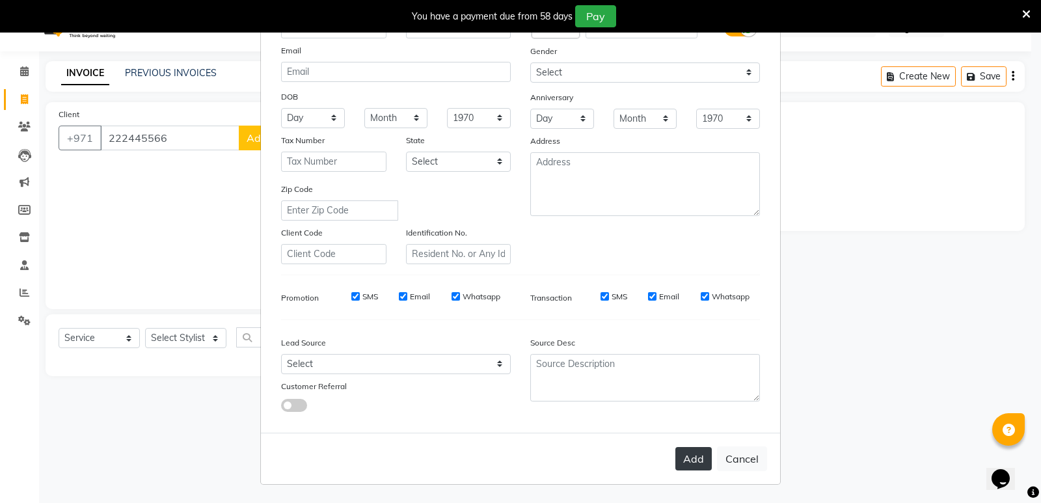
type input "wr"
click at [686, 461] on button "Add" at bounding box center [694, 458] width 36 height 23
select select
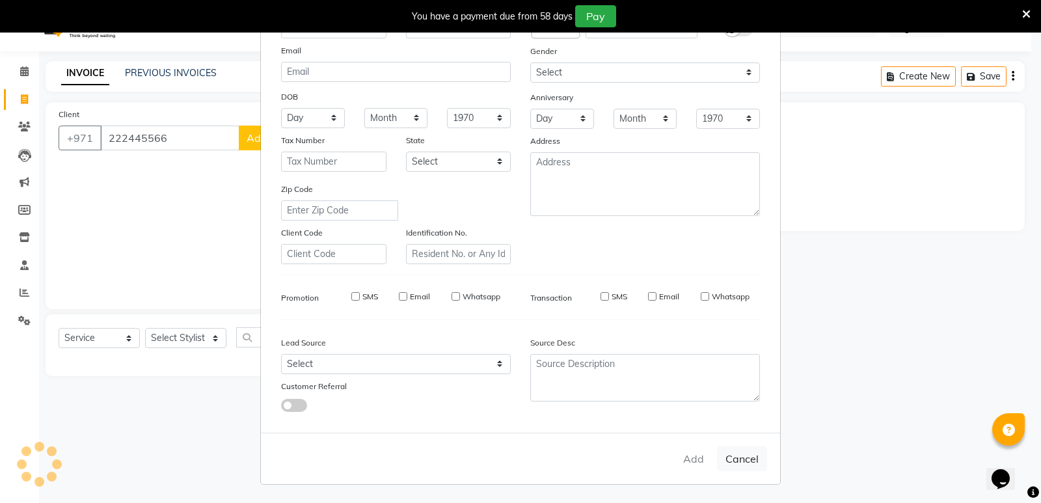
select select
checkbox input "false"
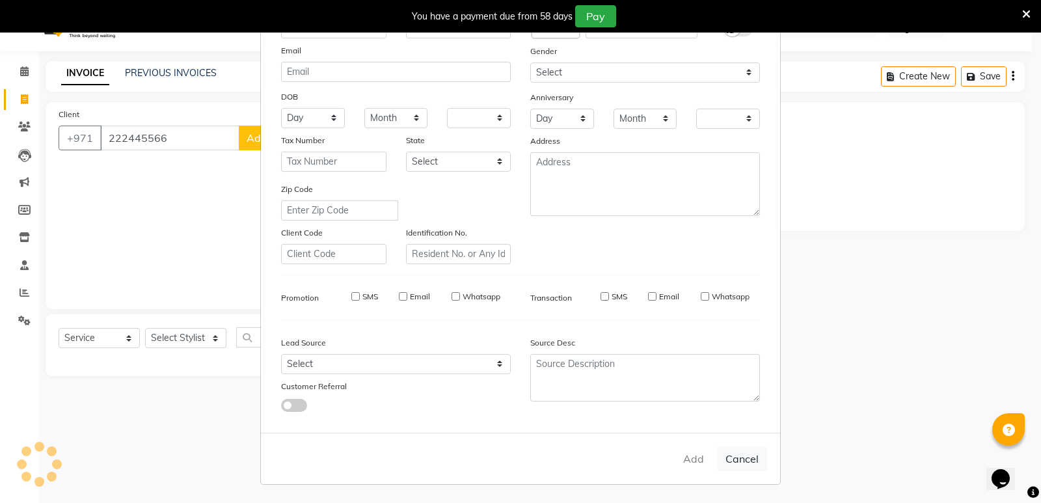
checkbox input "false"
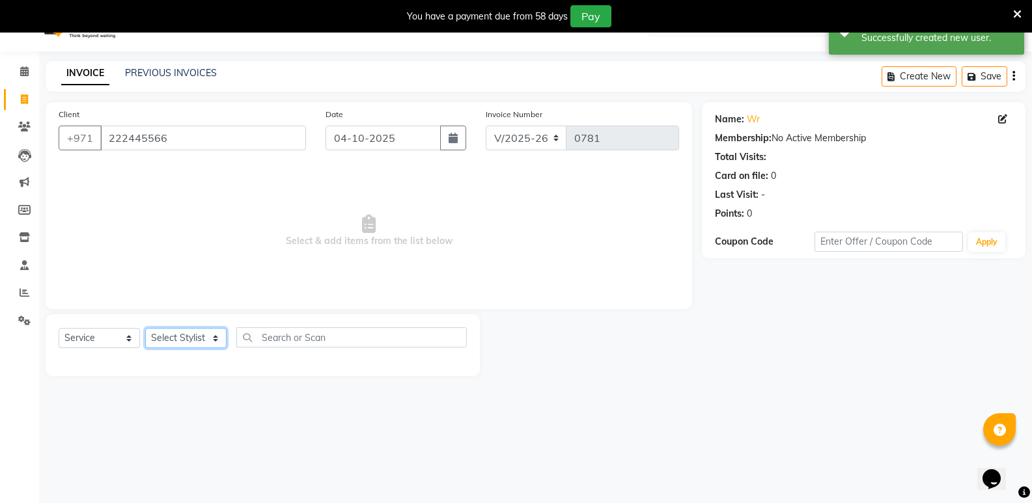
click at [218, 336] on select "Select Stylist mudassr Saud [PERSON_NAME]" at bounding box center [185, 338] width 81 height 20
select select "85849"
click at [145, 328] on select "Select Stylist mudassr Saud [PERSON_NAME]" at bounding box center [185, 338] width 81 height 20
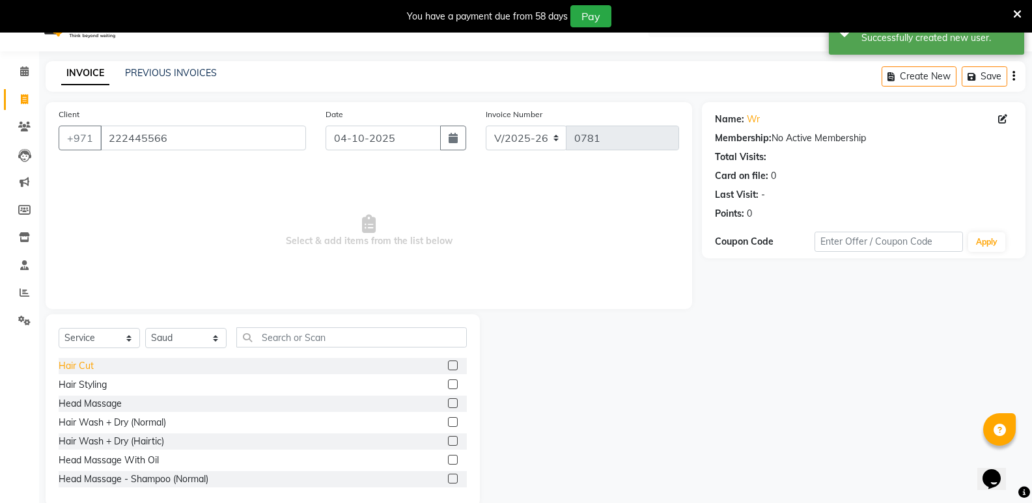
click at [83, 368] on div "Hair Cut" at bounding box center [76, 366] width 35 height 14
checkbox input "true"
